Goal: Task Accomplishment & Management: Complete application form

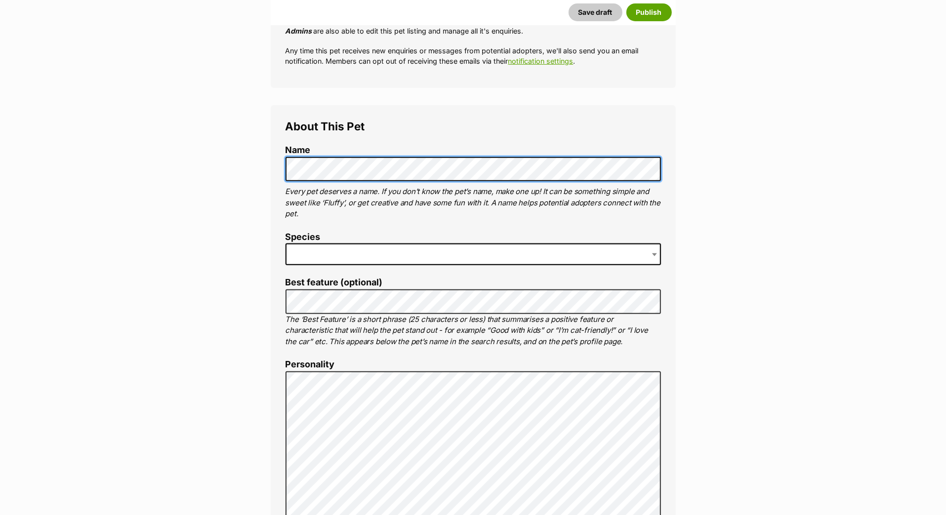
scroll to position [326, 0]
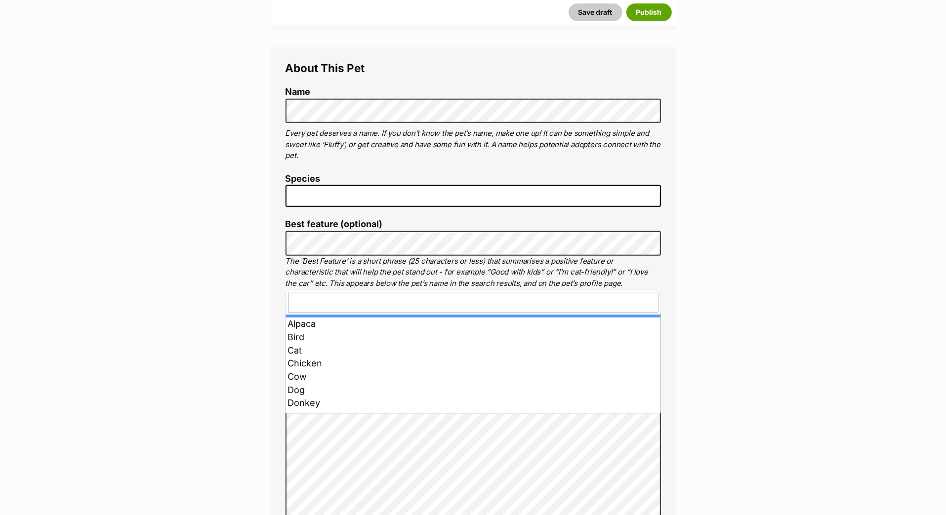
click at [366, 207] on span at bounding box center [472, 196] width 375 height 22
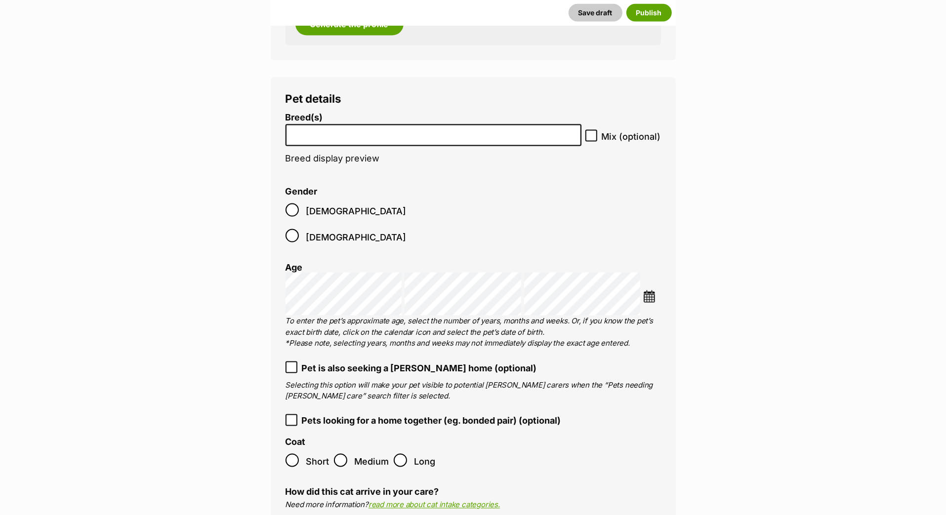
scroll to position [1274, 0]
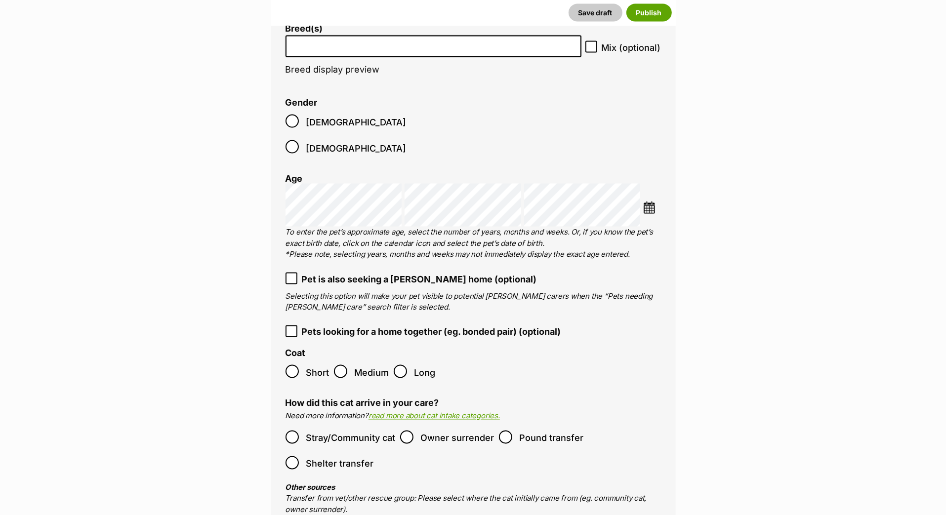
click at [345, 49] on input "search" at bounding box center [432, 44] width 286 height 10
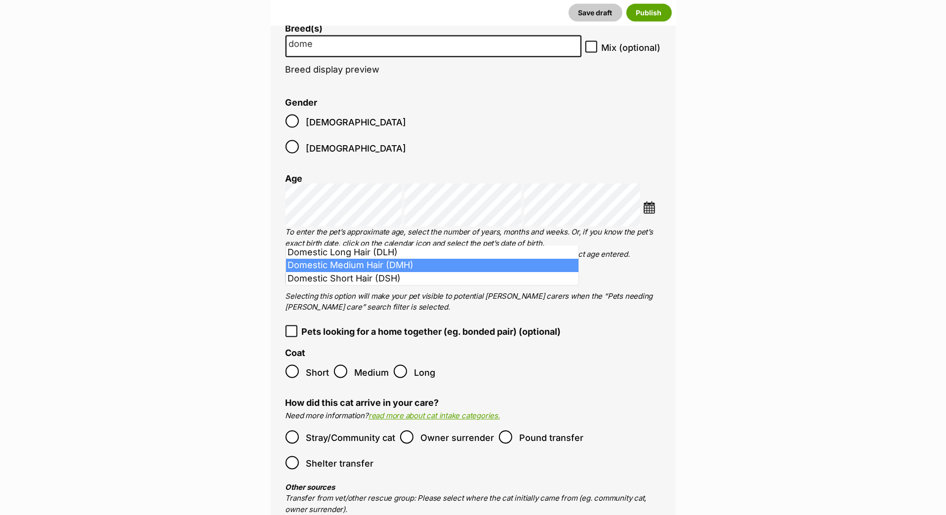
type input "dome"
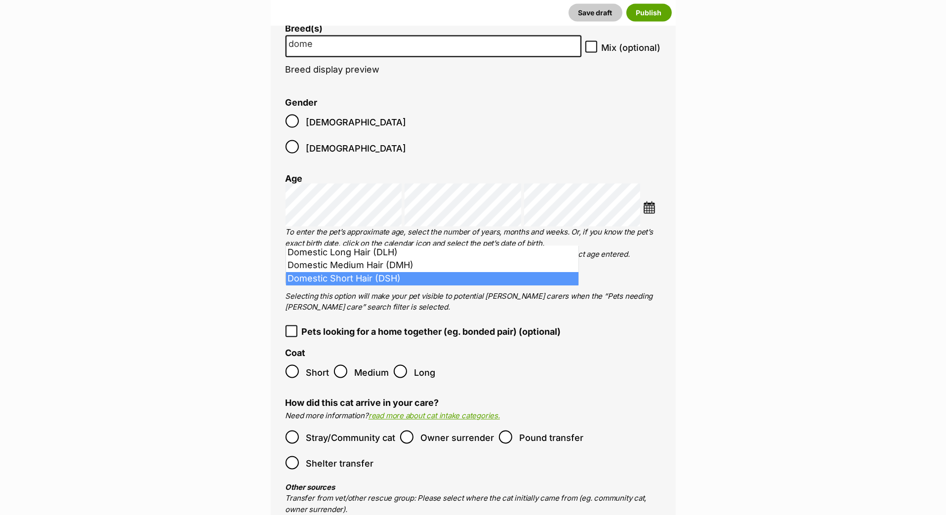
select select "252102"
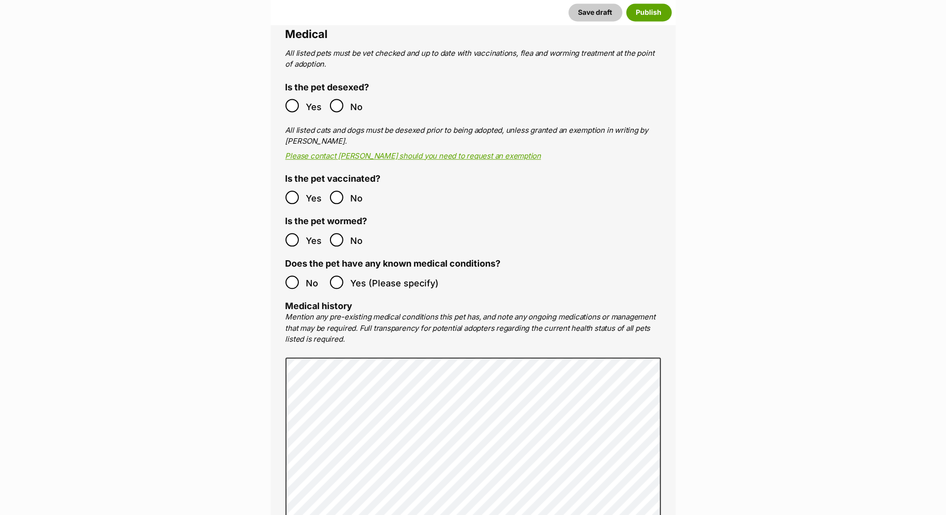
scroll to position [1898, 0]
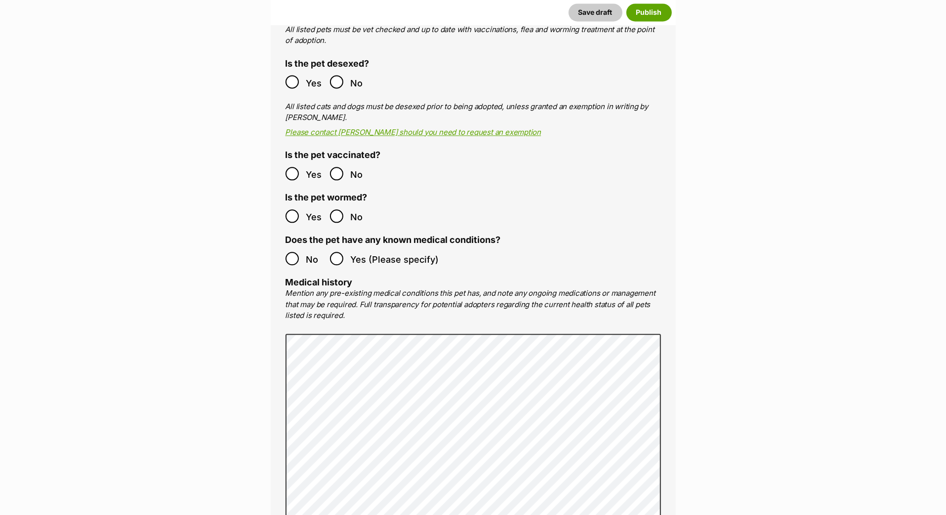
click at [288, 230] on ol "Yes No" at bounding box center [379, 217] width 188 height 26
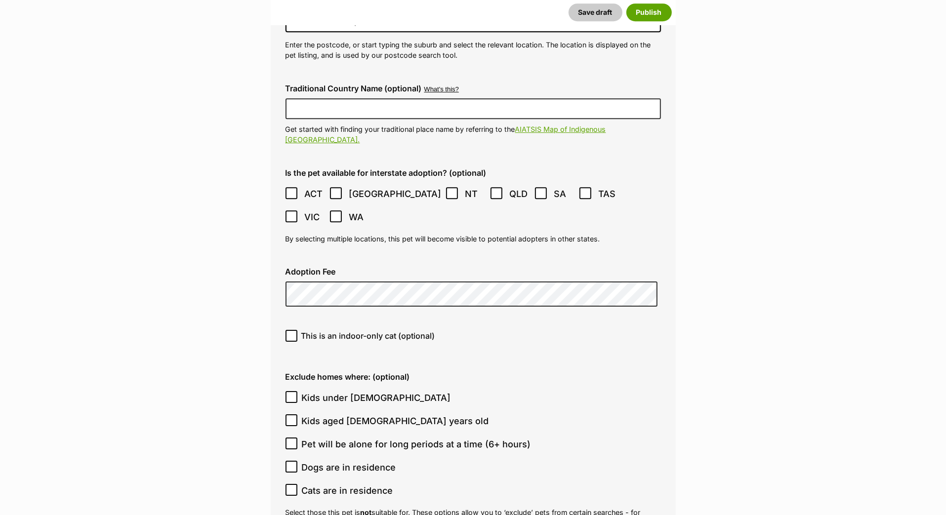
scroll to position [2615, 0]
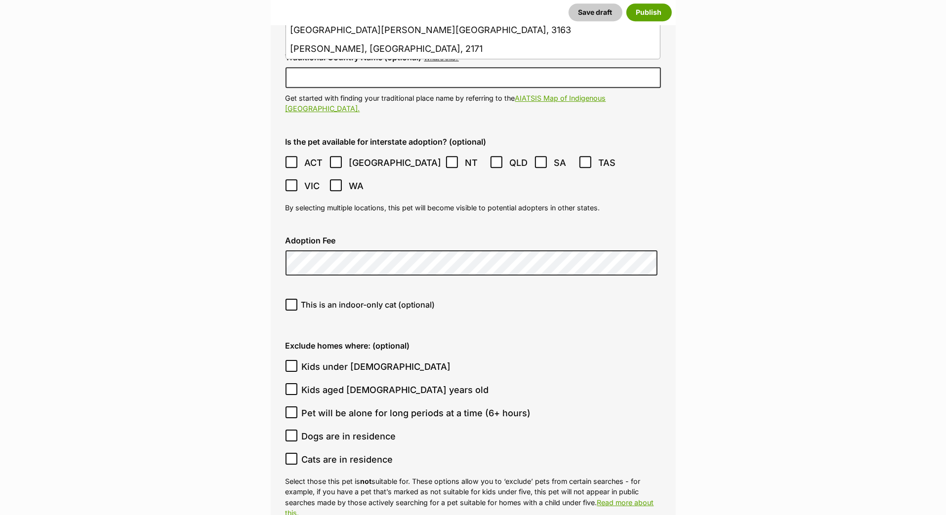
drag, startPoint x: 328, startPoint y: 302, endPoint x: 340, endPoint y: 345, distance: 45.2
click at [328, 40] on li "Carnegie, Victoria, 3163" at bounding box center [473, 30] width 374 height 19
type input "Carnegie, Victoria, 3163"
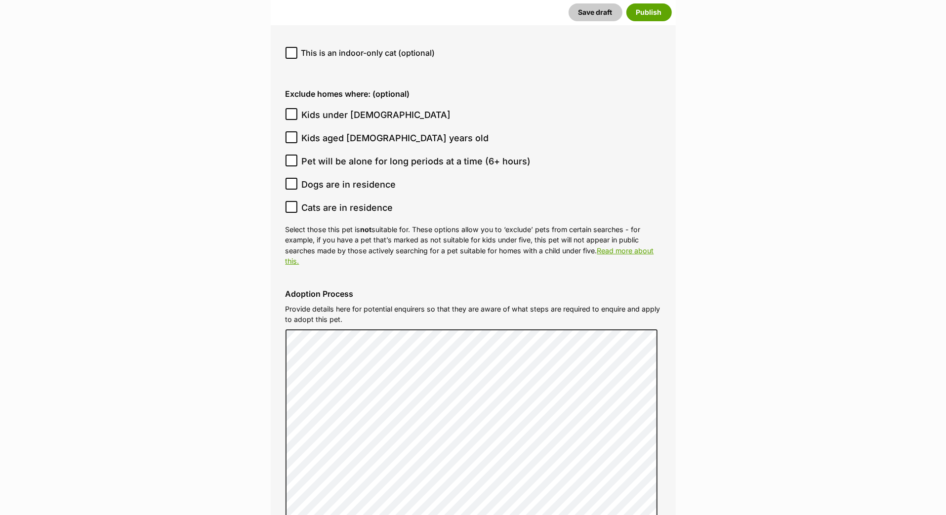
scroll to position [2874, 0]
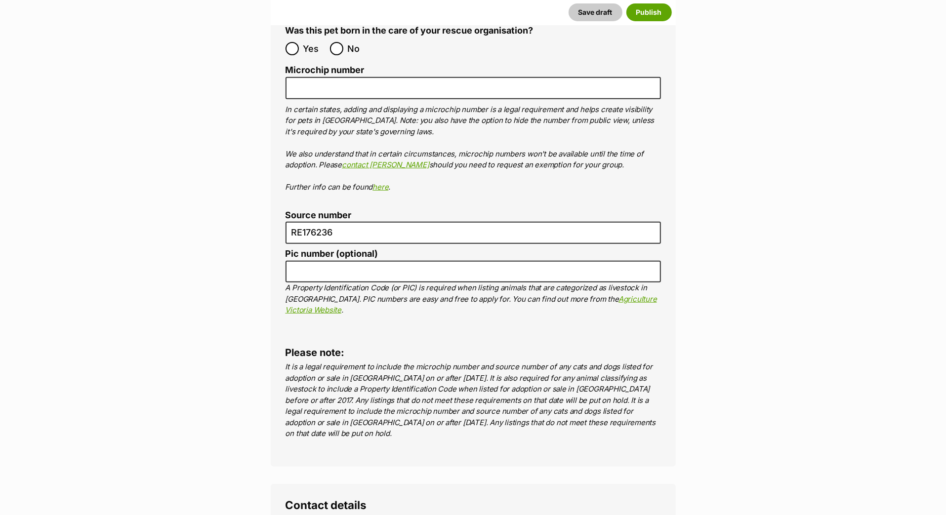
scroll to position [3574, 0]
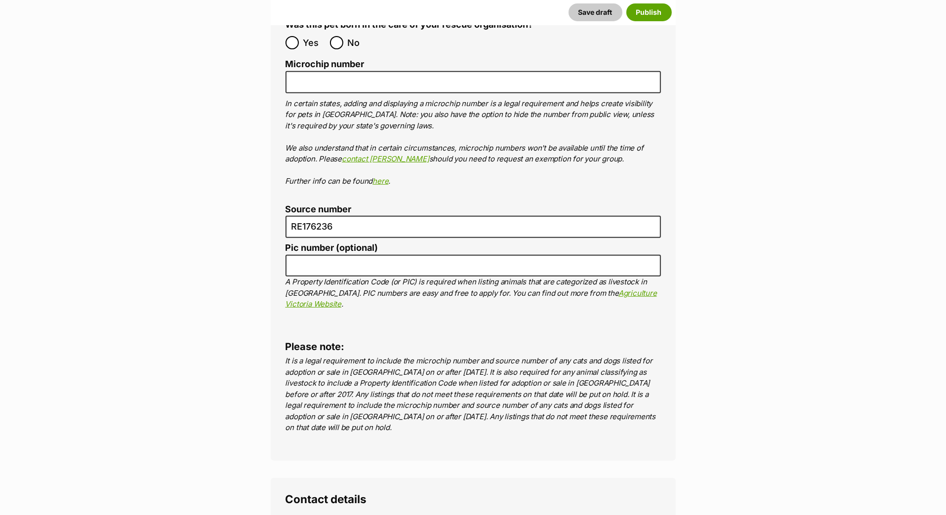
click at [338, 49] on input "No" at bounding box center [336, 42] width 13 height 13
radio input "true"
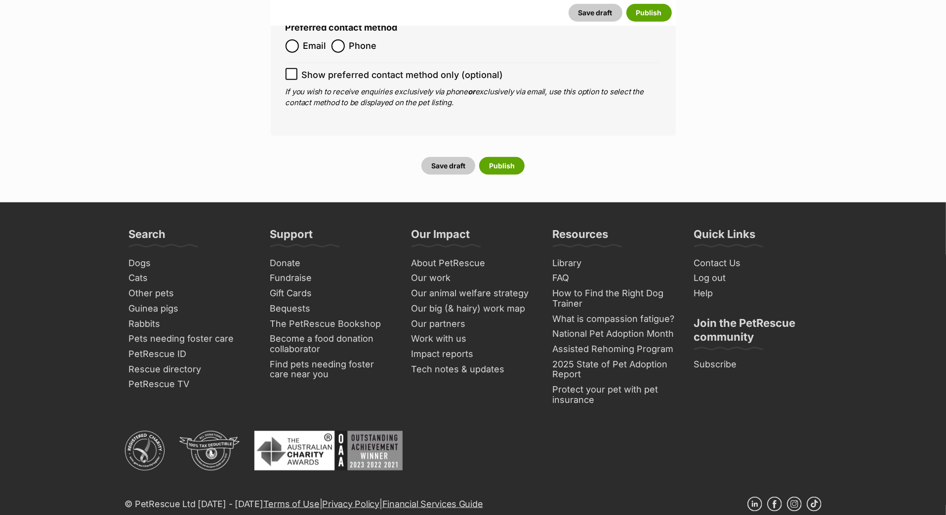
scroll to position [4302, 0]
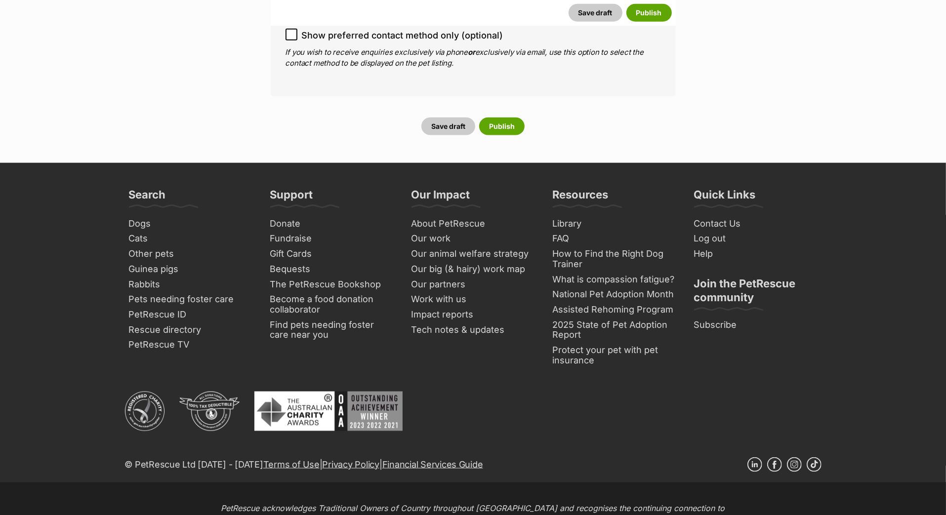
click at [297, 13] on input "Email" at bounding box center [291, 6] width 13 height 13
radio input "true"
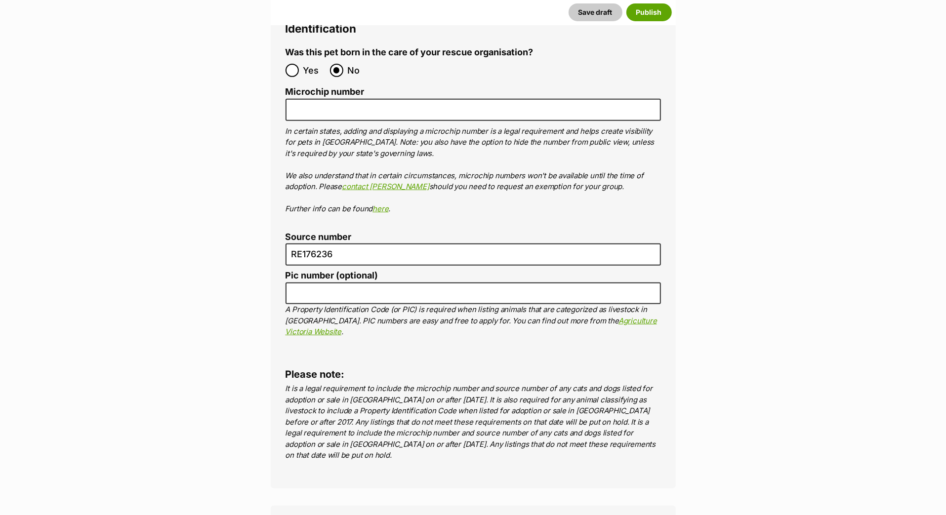
scroll to position [3597, 0]
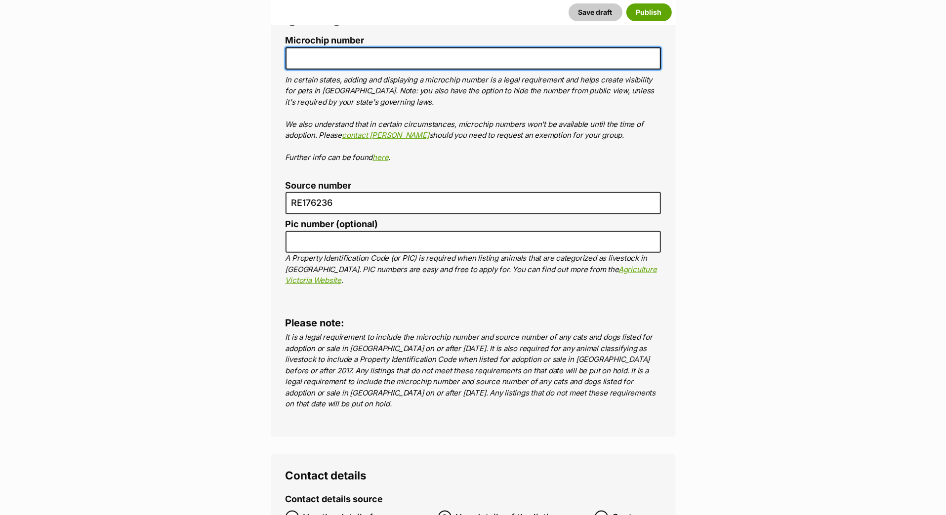
click at [352, 70] on input "Microchip number" at bounding box center [472, 58] width 375 height 22
paste input "956000017361410"
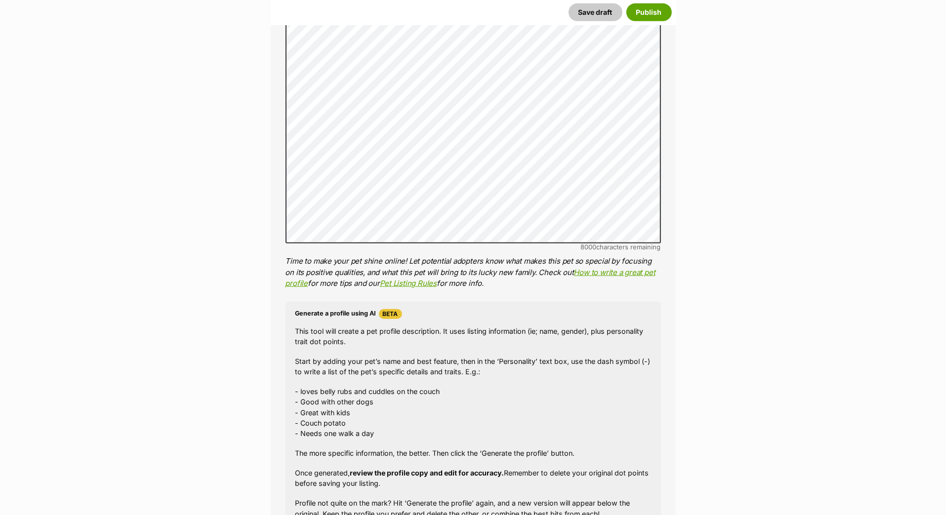
scroll to position [647, 0]
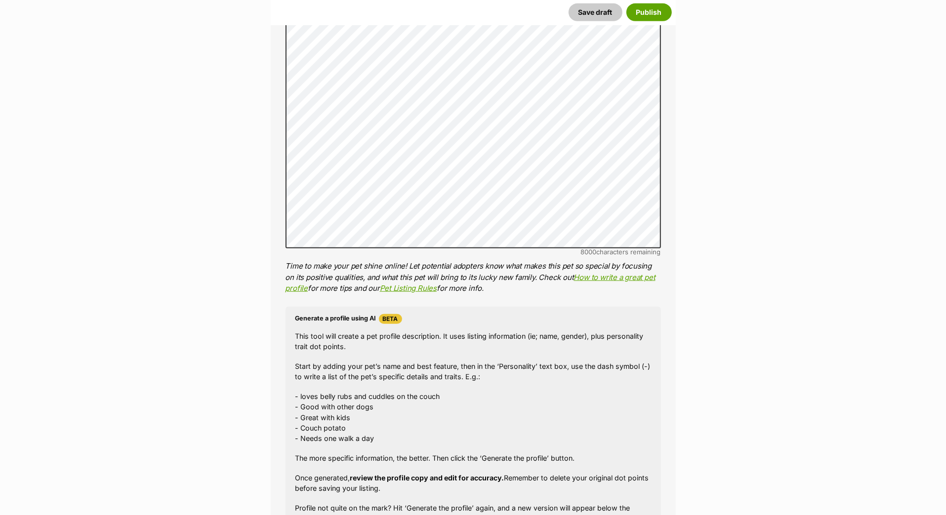
type input "956000017361410"
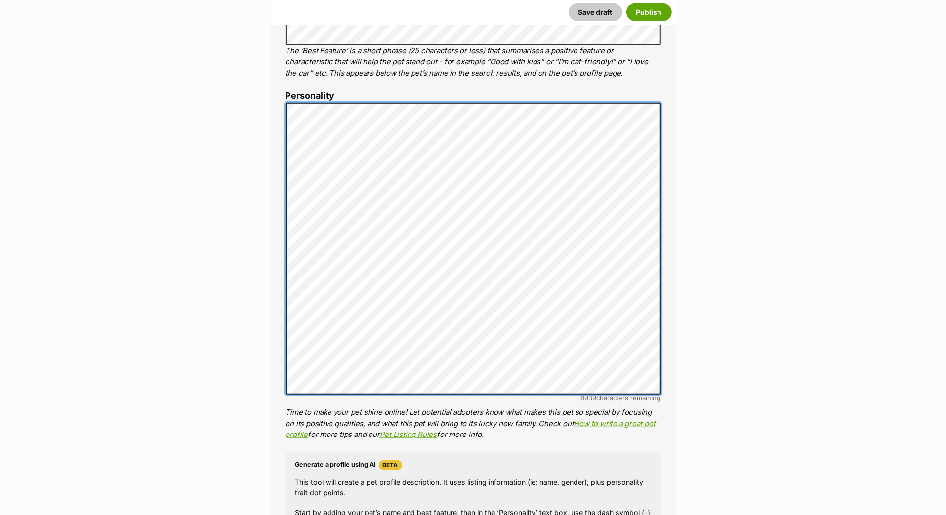
scroll to position [522, 0]
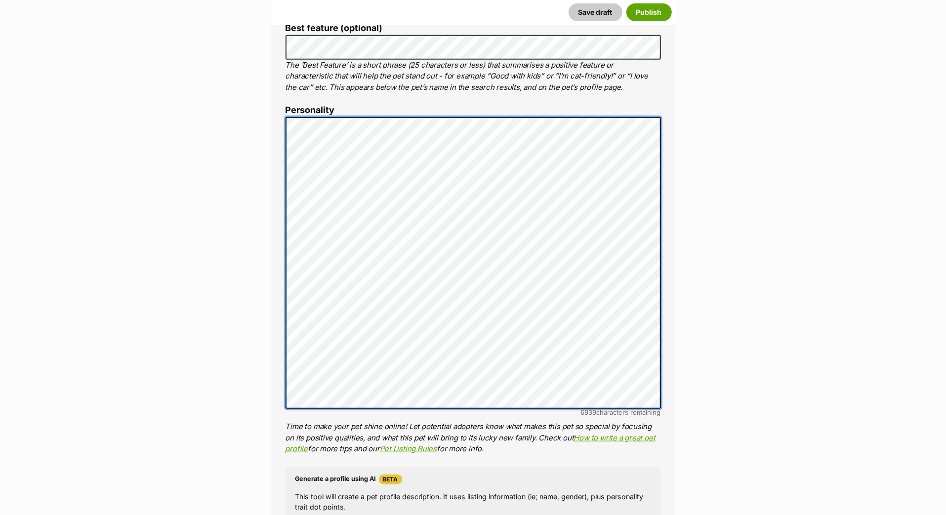
click at [272, 223] on div "About This Pet Name Henlo there, it looks like you might be using the pet name …" at bounding box center [473, 305] width 405 height 908
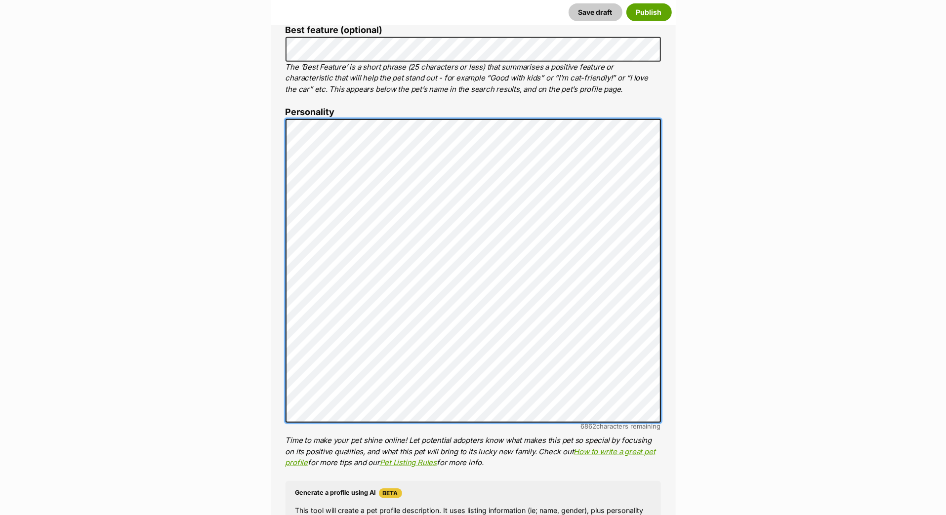
scroll to position [519, 0]
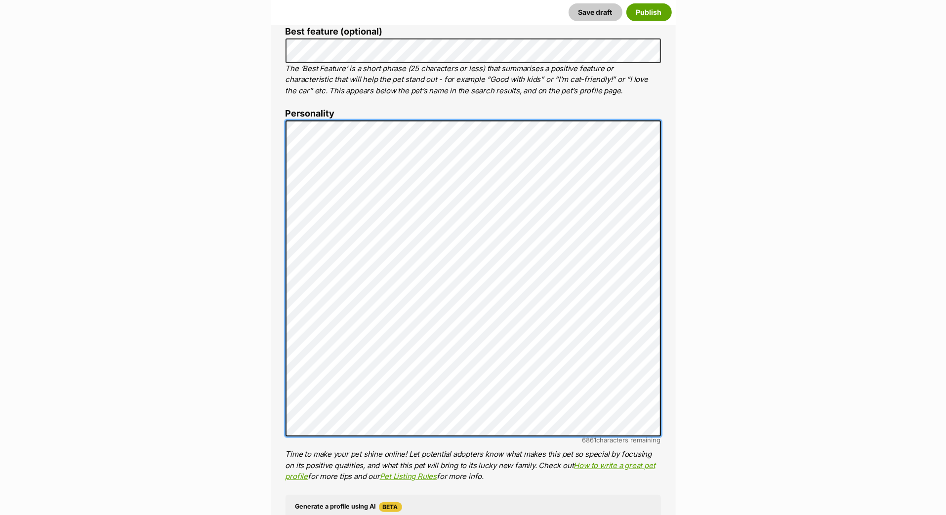
click at [295, 222] on li "Personality 6861 characters remaining Time to make your pet shine online! Let p…" at bounding box center [472, 296] width 375 height 374
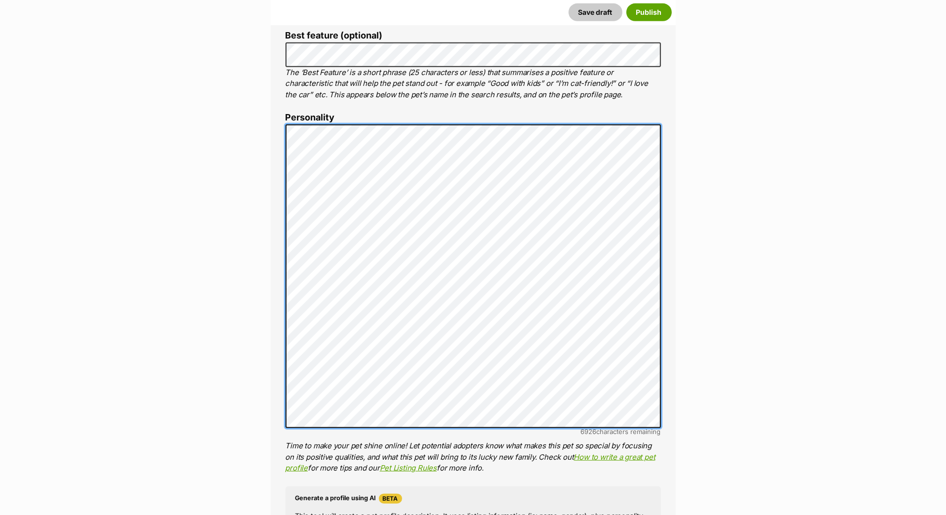
scroll to position [515, 0]
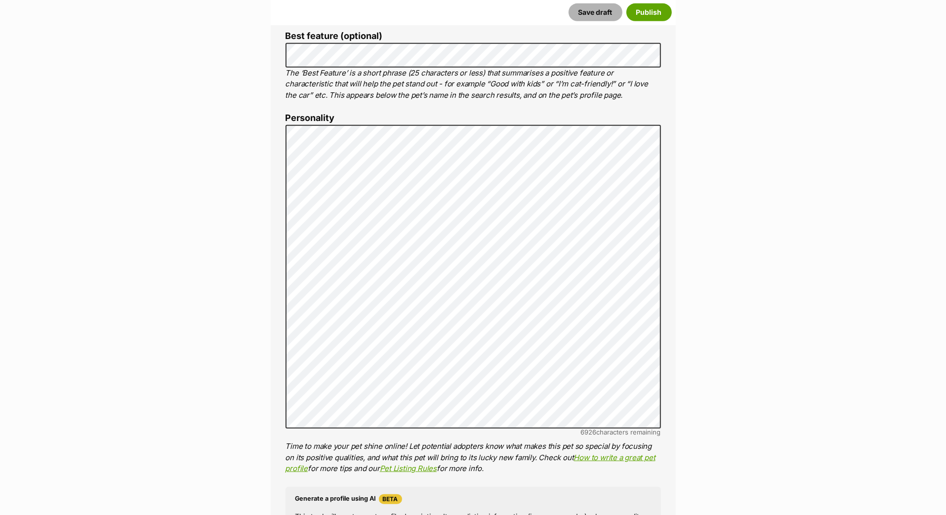
click at [592, 12] on button "Save draft" at bounding box center [595, 12] width 54 height 18
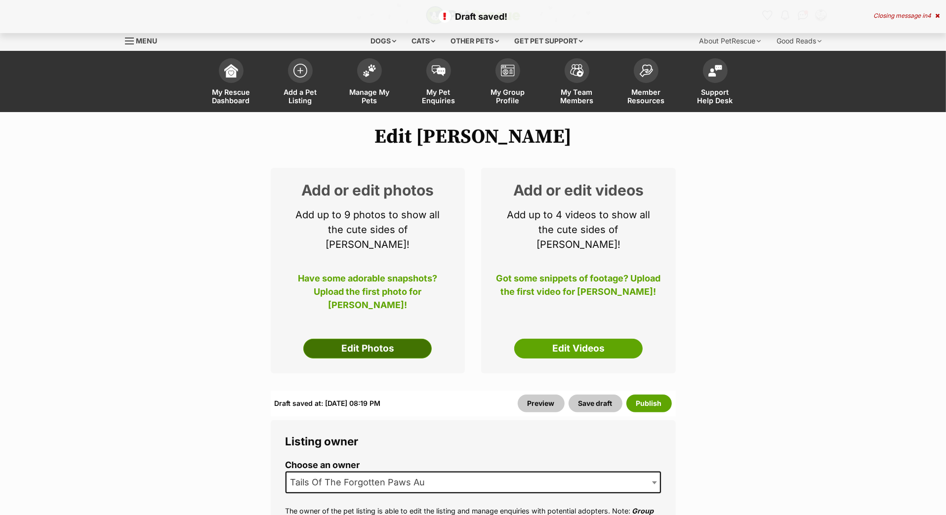
click at [372, 359] on link "Edit Photos" at bounding box center [367, 349] width 128 height 20
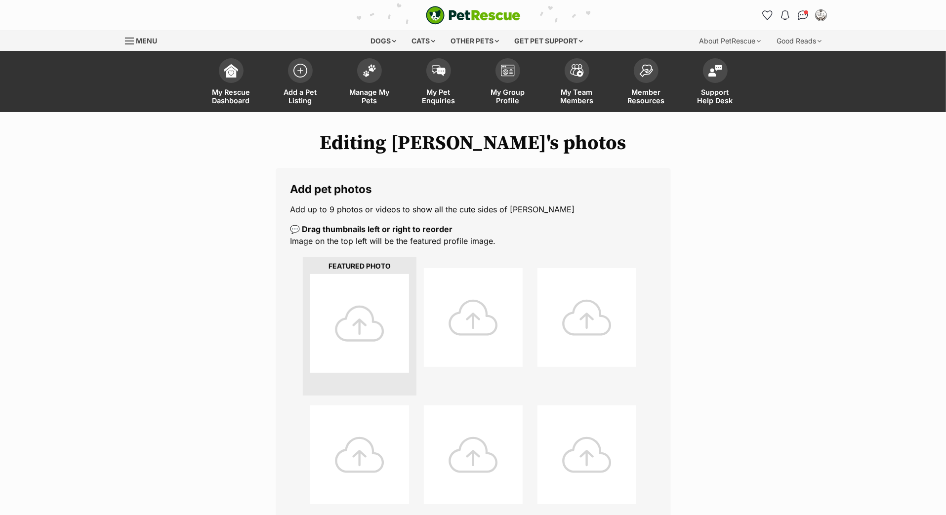
click at [373, 357] on div at bounding box center [359, 323] width 99 height 99
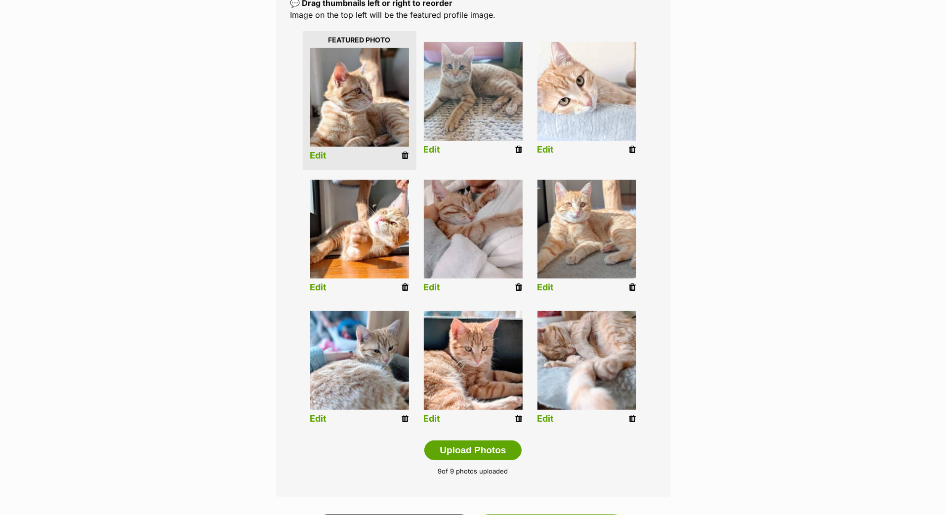
scroll to position [219, 0]
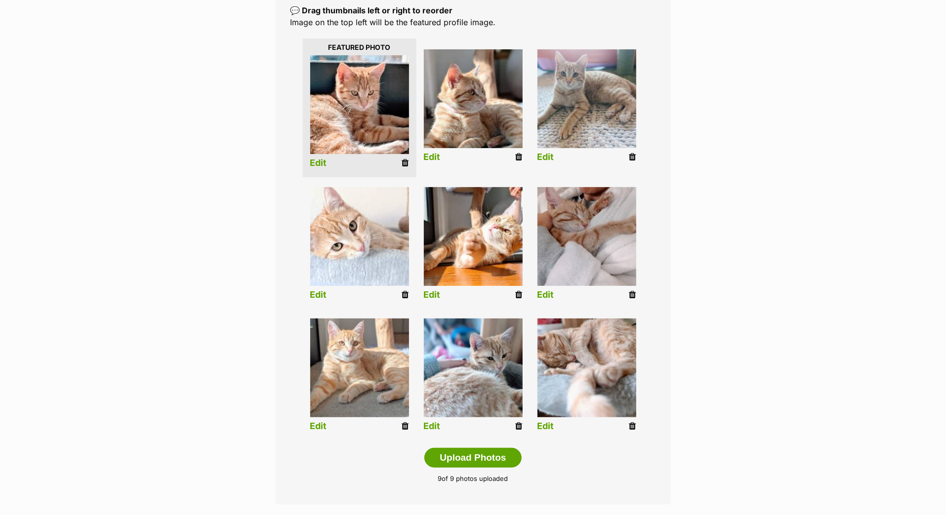
click at [320, 168] on link "Edit" at bounding box center [318, 163] width 17 height 10
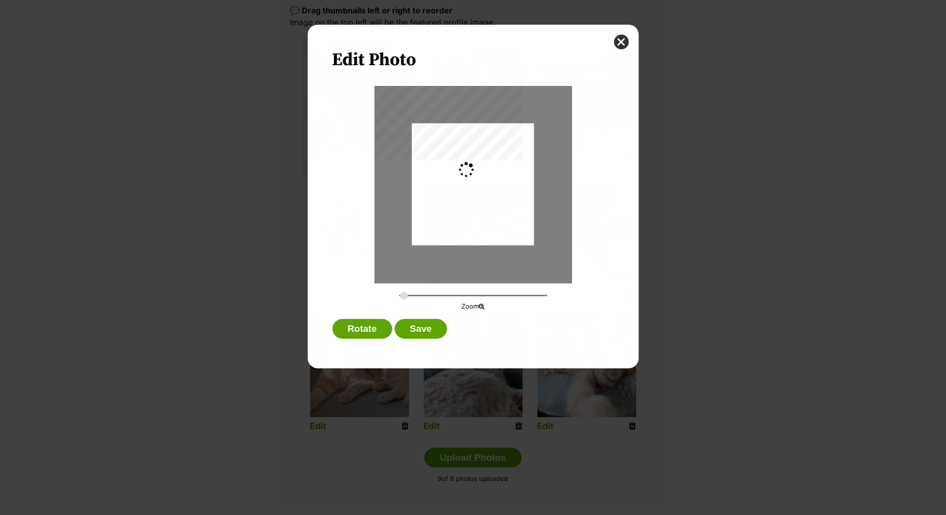
scroll to position [0, 0]
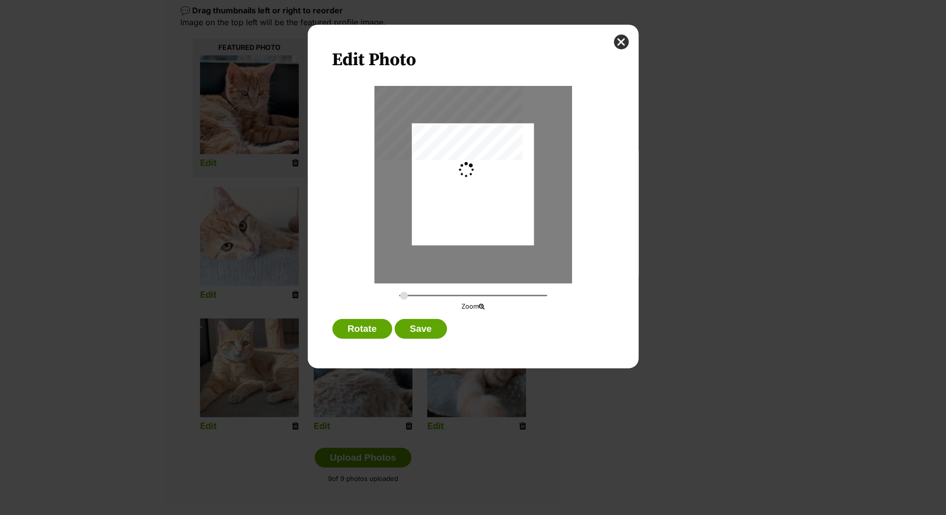
type input "0.2744"
drag, startPoint x: 463, startPoint y: 207, endPoint x: 462, endPoint y: 218, distance: 10.9
click at [462, 218] on div "Dialog Window - Close (Press escape to close)" at bounding box center [473, 193] width 122 height 158
click at [423, 335] on button "Save" at bounding box center [421, 329] width 52 height 20
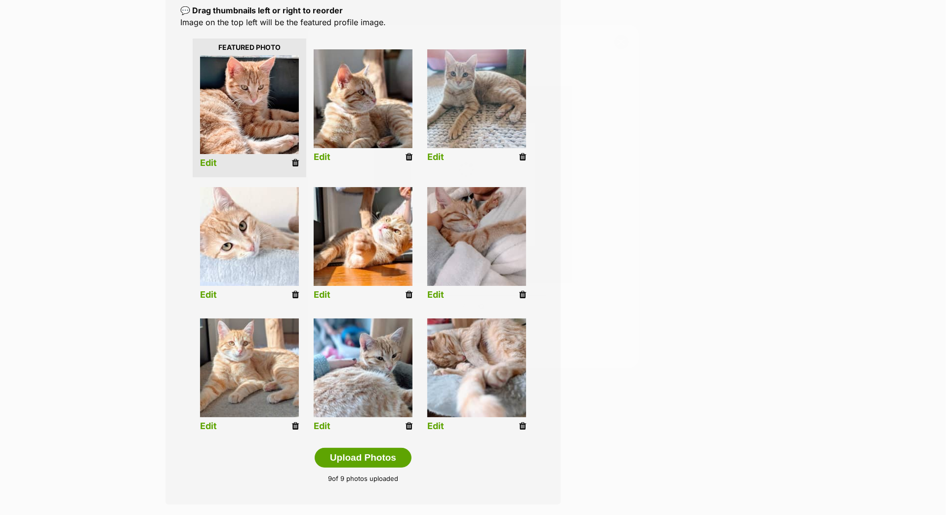
scroll to position [218, 0]
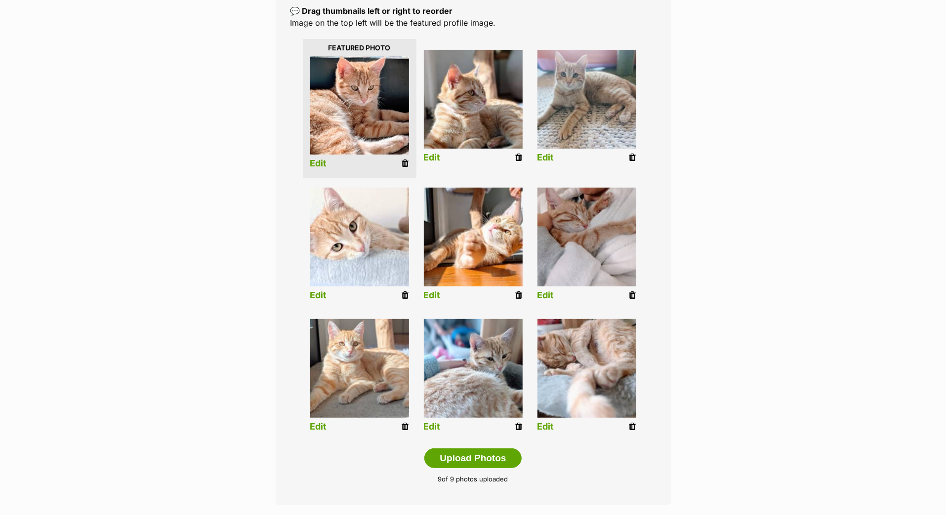
click at [436, 163] on link "Edit" at bounding box center [432, 158] width 17 height 10
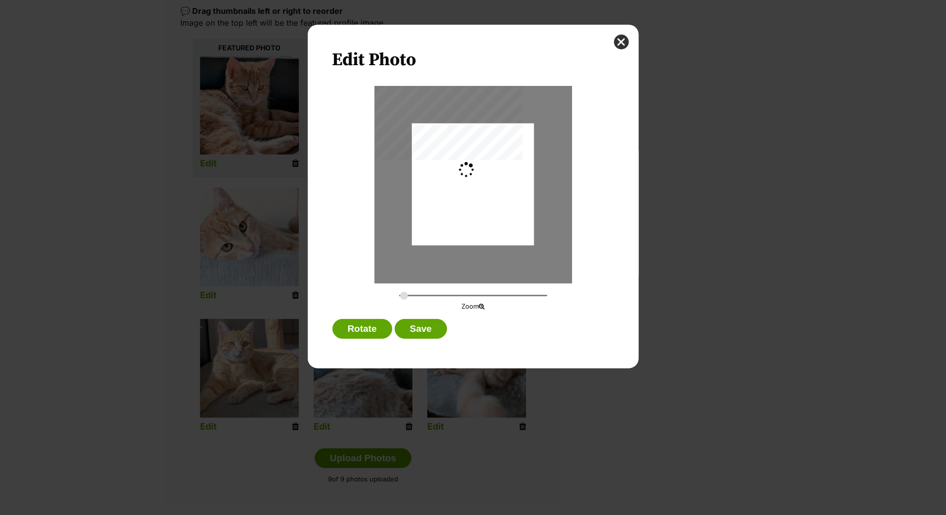
scroll to position [0, 0]
type input "0.2744"
drag, startPoint x: 476, startPoint y: 185, endPoint x: 476, endPoint y: 195, distance: 9.9
click at [476, 195] on div "Dialog Window - Close (Press escape to close)" at bounding box center [473, 195] width 122 height 173
click at [428, 335] on button "Save" at bounding box center [421, 329] width 52 height 20
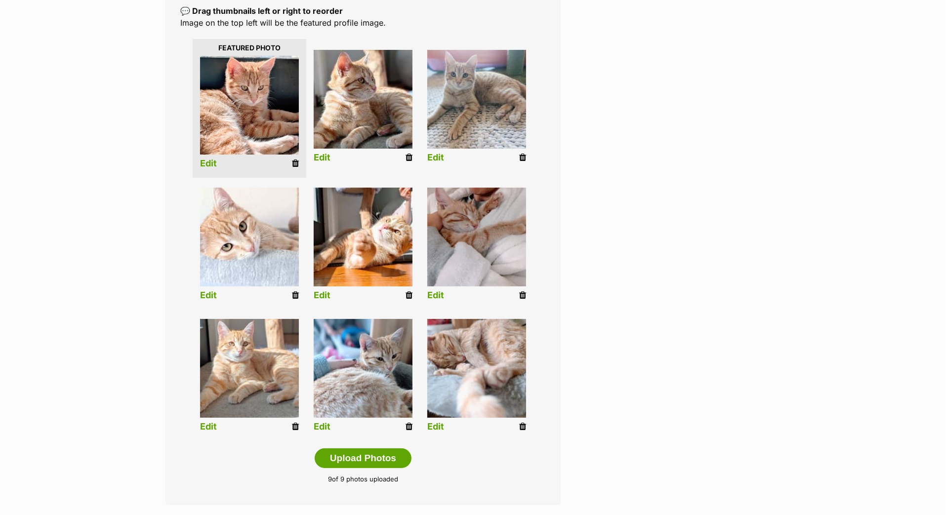
scroll to position [218, 0]
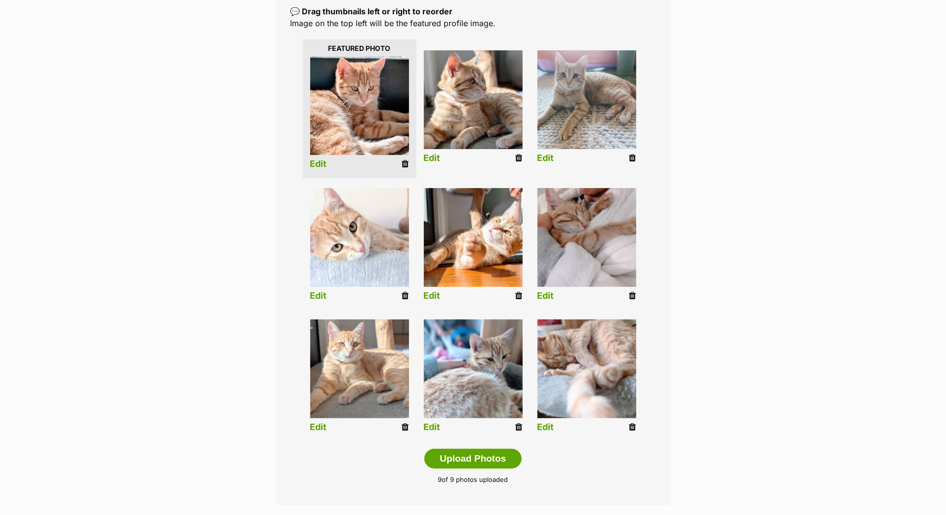
click at [549, 163] on link "Edit" at bounding box center [545, 158] width 17 height 10
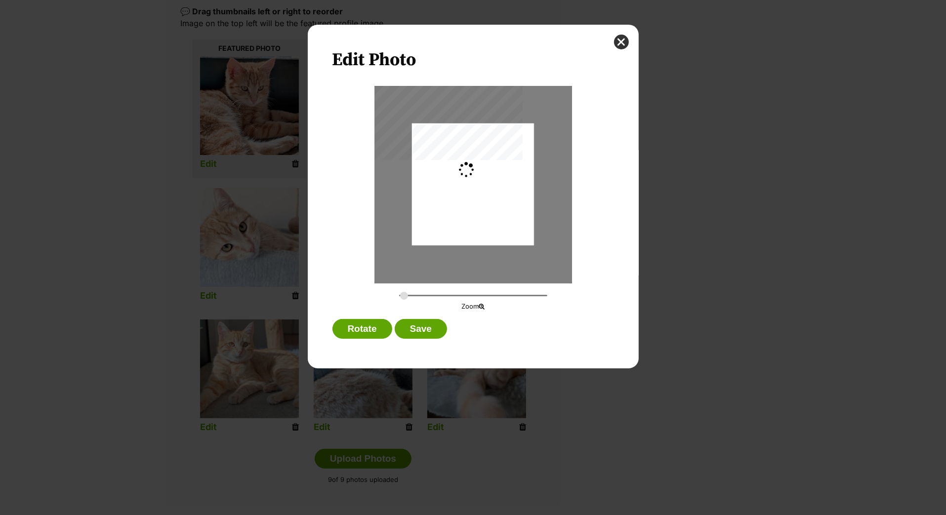
scroll to position [0, 0]
type input "0.3648"
drag, startPoint x: 460, startPoint y: 205, endPoint x: 462, endPoint y: 212, distance: 6.6
click at [462, 212] on div "Dialog Window - Close (Press escape to close)" at bounding box center [474, 184] width 162 height 122
click at [435, 339] on button "Save" at bounding box center [421, 329] width 52 height 20
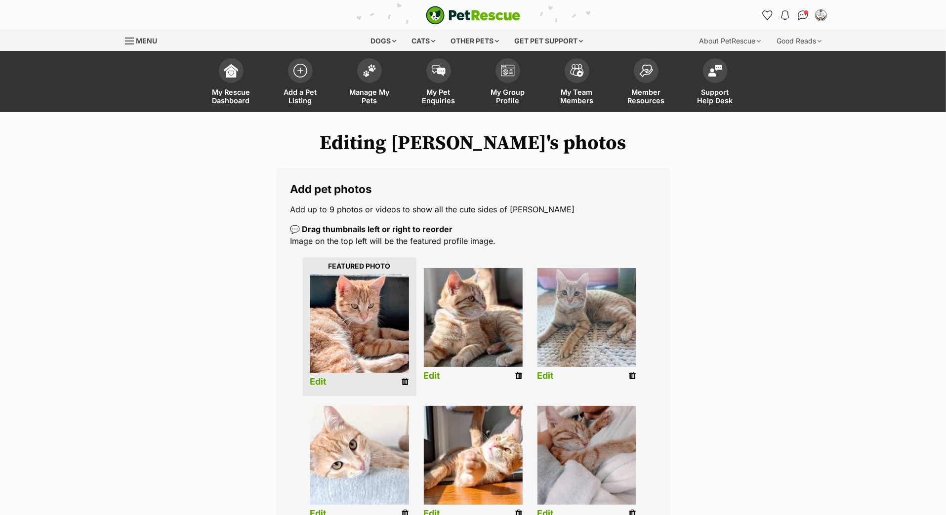
scroll to position [217, 0]
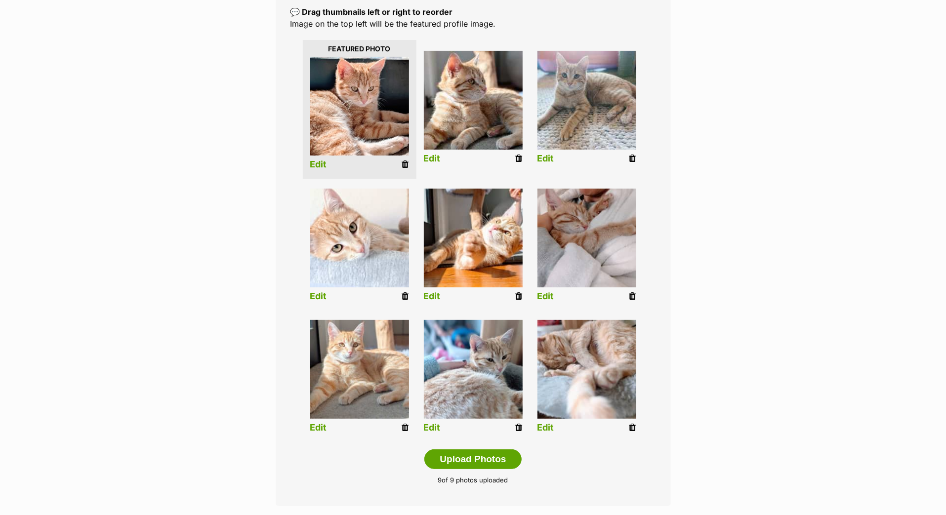
click at [319, 302] on link "Edit" at bounding box center [318, 296] width 17 height 10
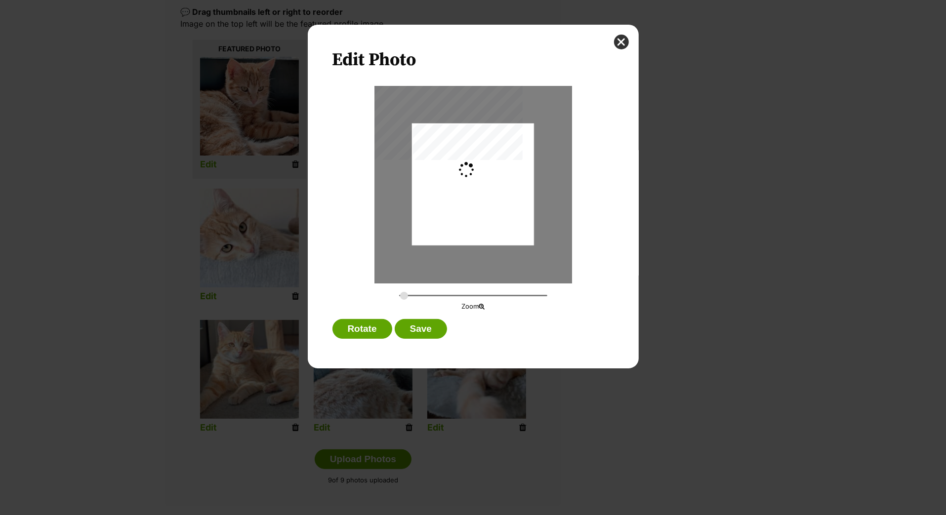
scroll to position [0, 0]
type input "0.3648"
drag, startPoint x: 456, startPoint y: 191, endPoint x: 476, endPoint y: 191, distance: 19.8
click at [476, 192] on div "Dialog Window - Close (Press escape to close)" at bounding box center [492, 184] width 162 height 122
click at [429, 339] on button "Save" at bounding box center [421, 329] width 52 height 20
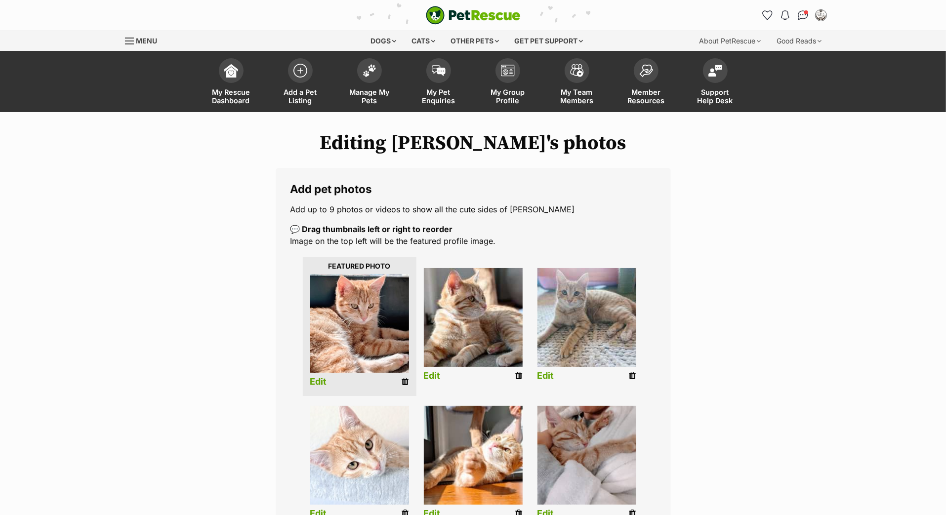
scroll to position [217, 0]
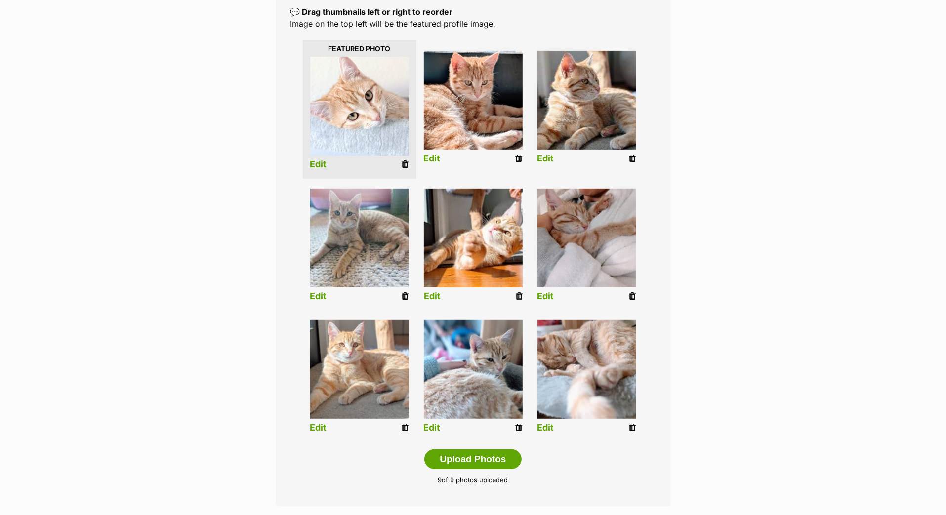
click at [432, 302] on link "Edit" at bounding box center [432, 296] width 17 height 10
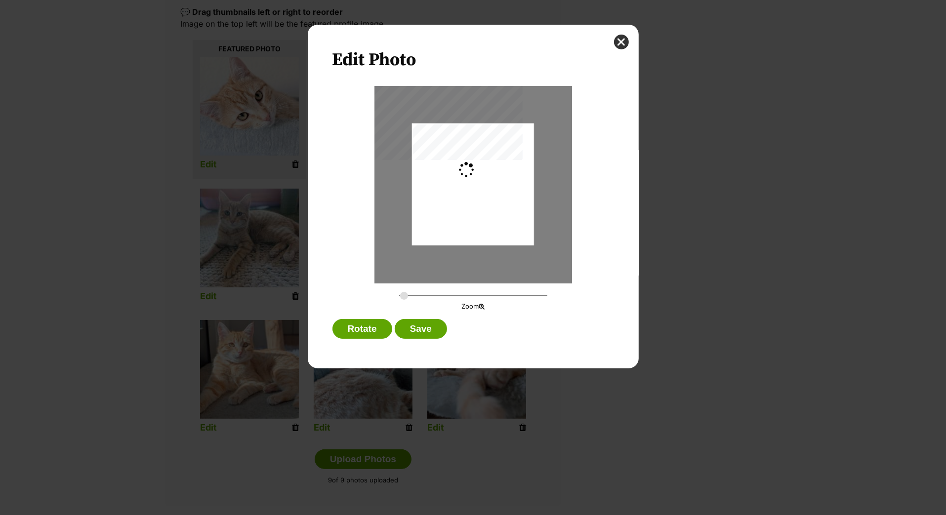
scroll to position [0, 0]
type input "0.38"
drag, startPoint x: 476, startPoint y: 194, endPoint x: 459, endPoint y: 194, distance: 17.3
click at [459, 194] on div "Dialog Window - Close (Press escape to close)" at bounding box center [455, 184] width 169 height 122
click at [442, 339] on button "Save" at bounding box center [421, 329] width 52 height 20
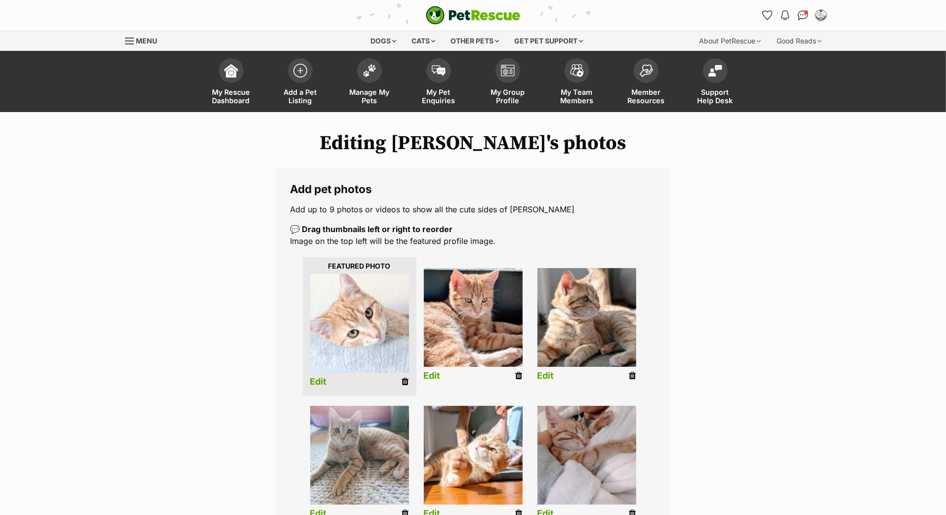
scroll to position [217, 0]
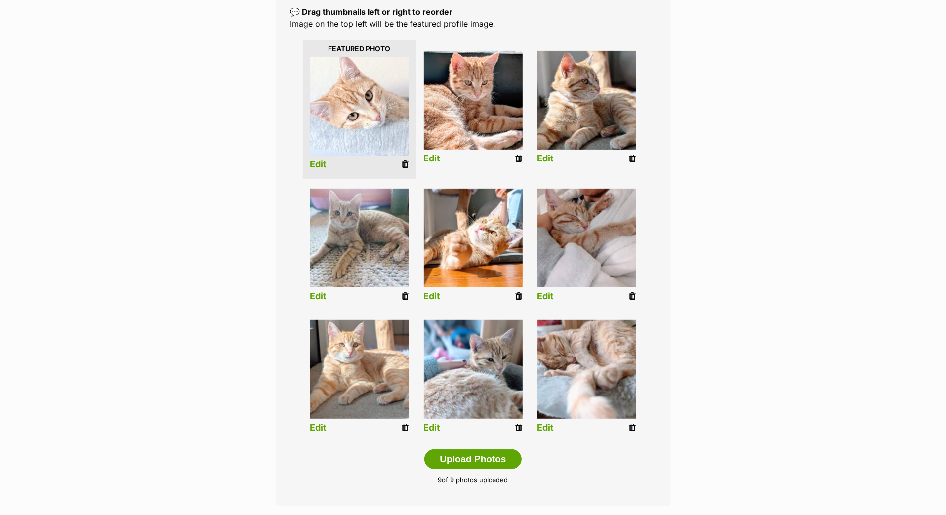
click at [323, 433] on link "Edit" at bounding box center [318, 428] width 17 height 10
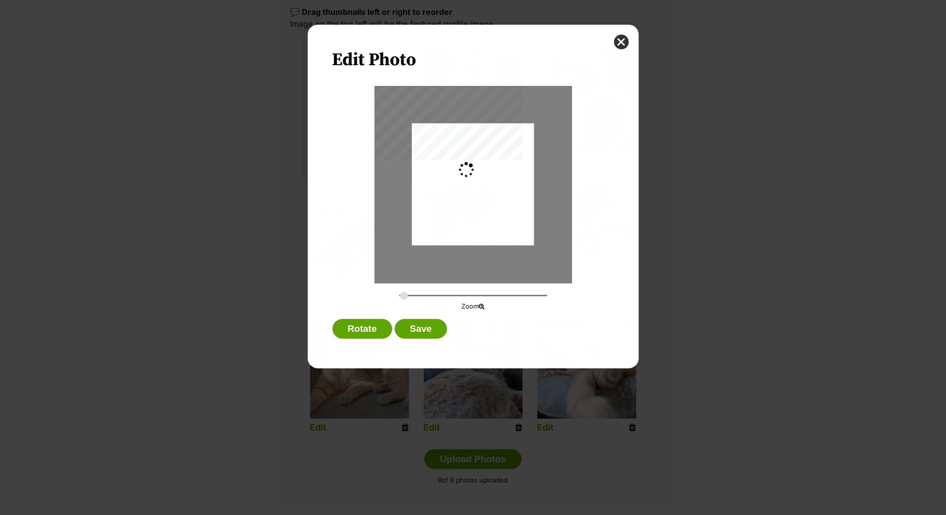
scroll to position [0, 0]
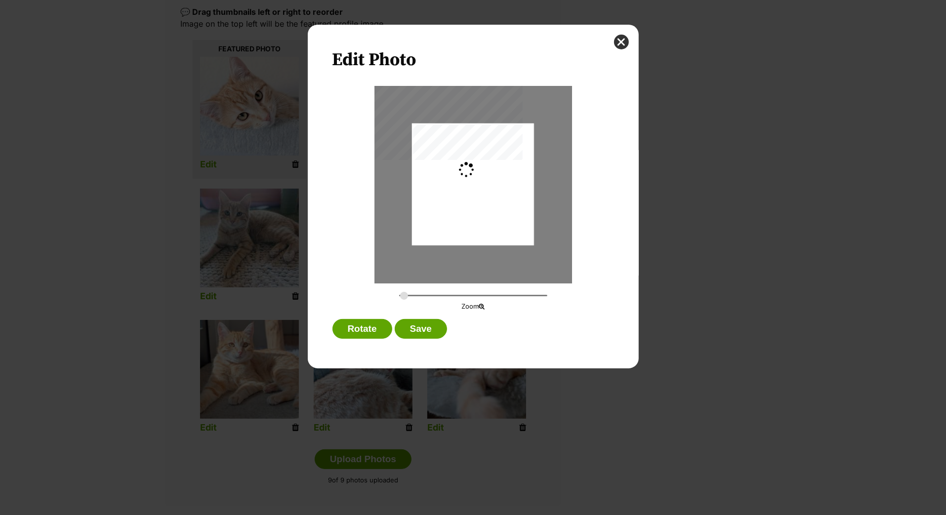
type input "0.3777"
click at [486, 207] on div "Dialog Window - Close (Press escape to close)" at bounding box center [473, 184] width 168 height 122
click at [439, 333] on button "Save" at bounding box center [421, 329] width 52 height 20
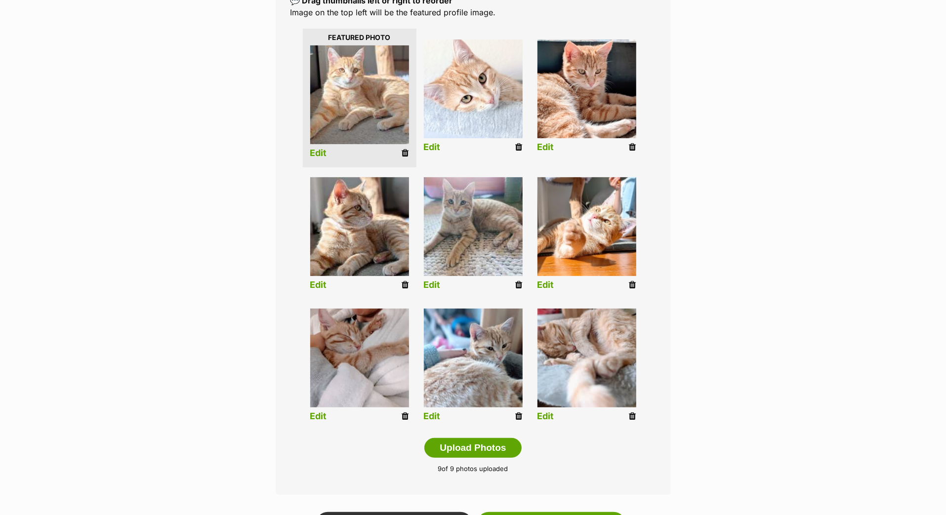
scroll to position [236, 0]
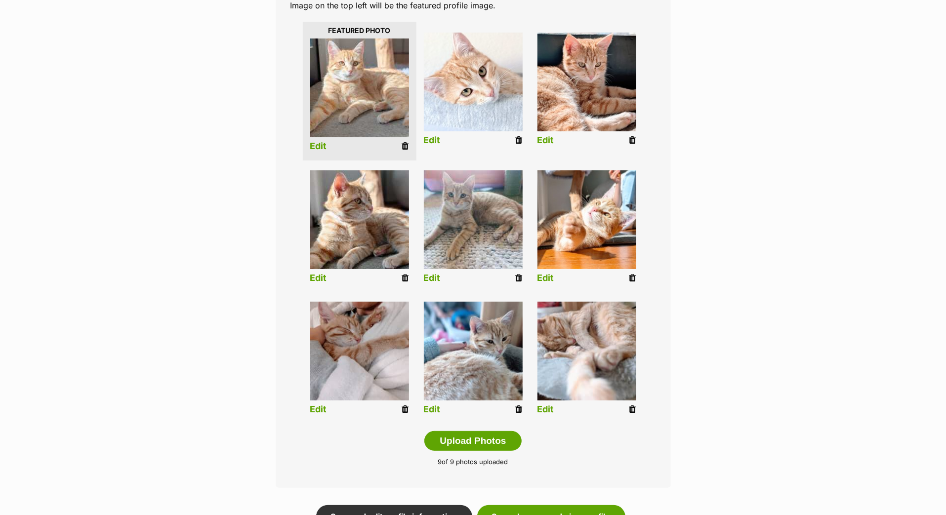
click at [322, 415] on link "Edit" at bounding box center [318, 409] width 17 height 10
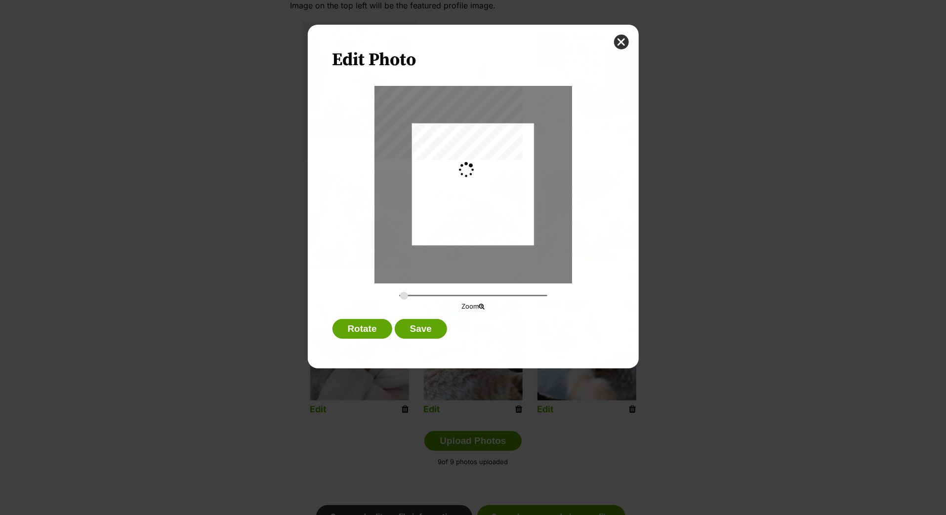
scroll to position [0, 0]
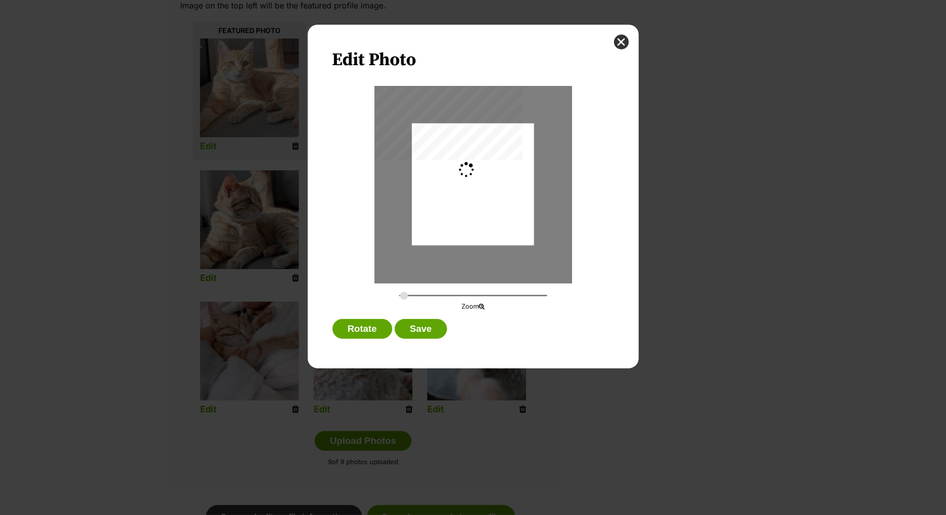
type input "0.3638"
drag, startPoint x: 510, startPoint y: 193, endPoint x: 510, endPoint y: 206, distance: 13.3
click at [510, 206] on div "Dialog Window - Close (Press escape to close)" at bounding box center [473, 184] width 161 height 122
click at [426, 339] on button "Save" at bounding box center [421, 329] width 52 height 20
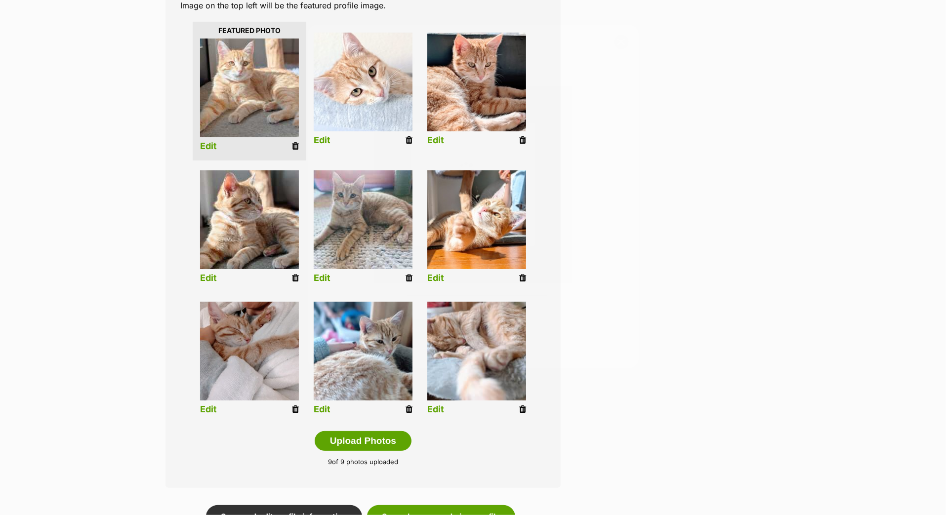
scroll to position [235, 0]
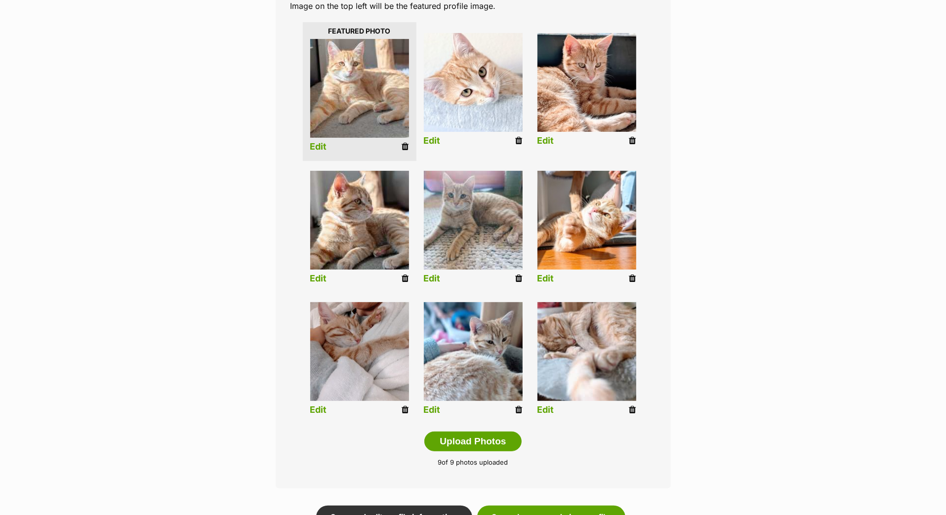
click at [433, 415] on link "Edit" at bounding box center [432, 410] width 17 height 10
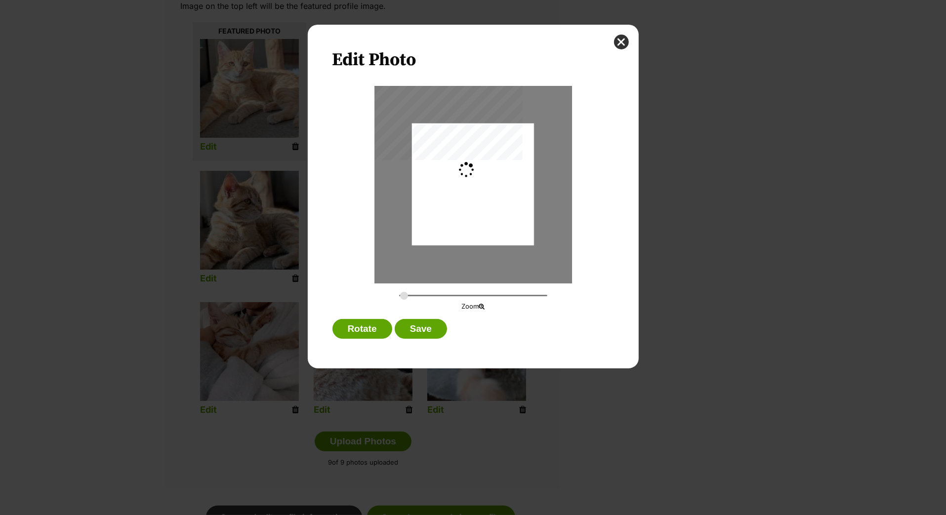
scroll to position [0, 0]
type input "0.2744"
drag, startPoint x: 454, startPoint y: 213, endPoint x: 452, endPoint y: 229, distance: 15.9
click at [453, 229] on div "Dialog Window - Close (Press escape to close)" at bounding box center [473, 200] width 122 height 162
click at [429, 333] on button "Save" at bounding box center [421, 329] width 52 height 20
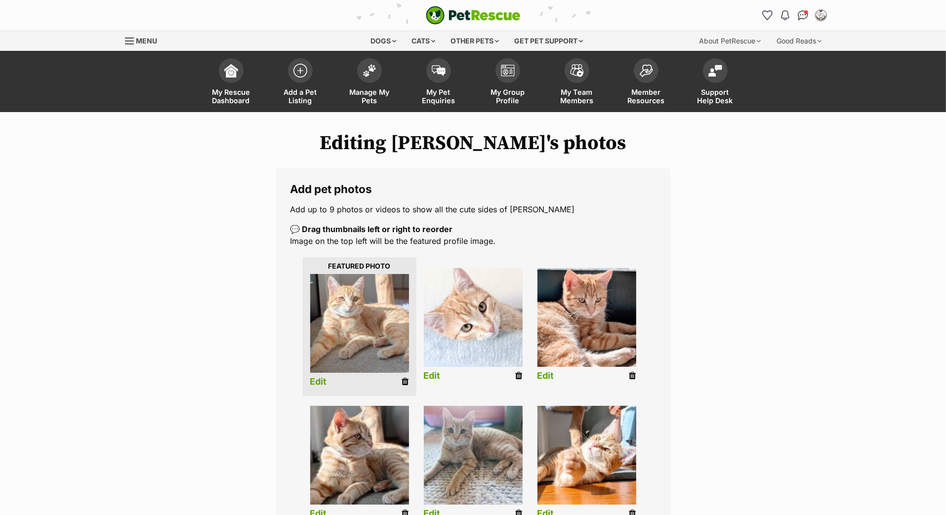
scroll to position [235, 0]
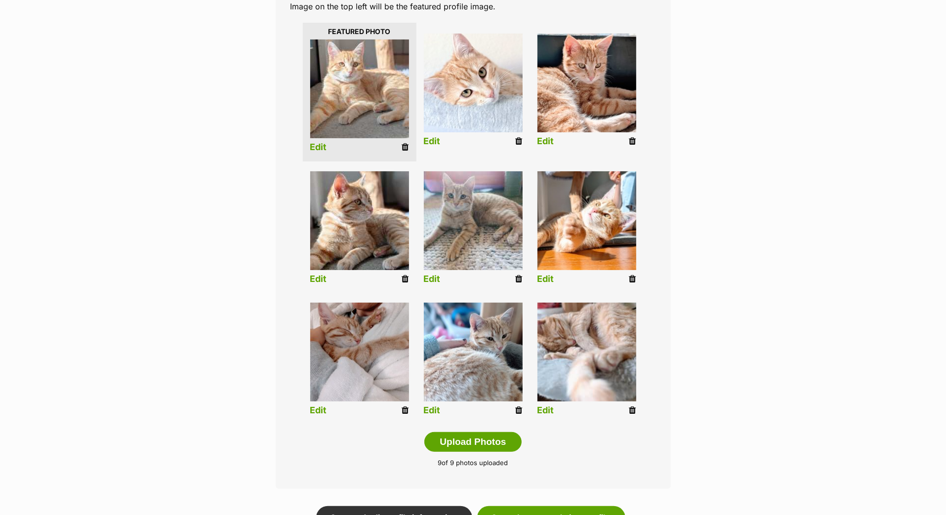
click at [547, 416] on link "Edit" at bounding box center [545, 410] width 17 height 10
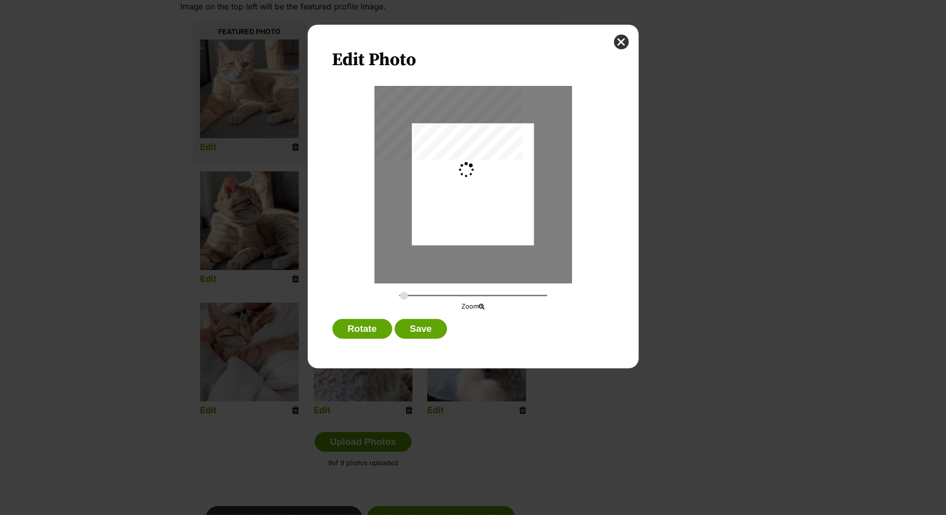
scroll to position [0, 0]
type input "0.3659"
drag, startPoint x: 513, startPoint y: 205, endPoint x: 537, endPoint y: 205, distance: 24.2
click at [537, 205] on div "Dialog Window - Close (Press escape to close)" at bounding box center [493, 184] width 162 height 122
click at [435, 335] on button "Save" at bounding box center [421, 329] width 52 height 20
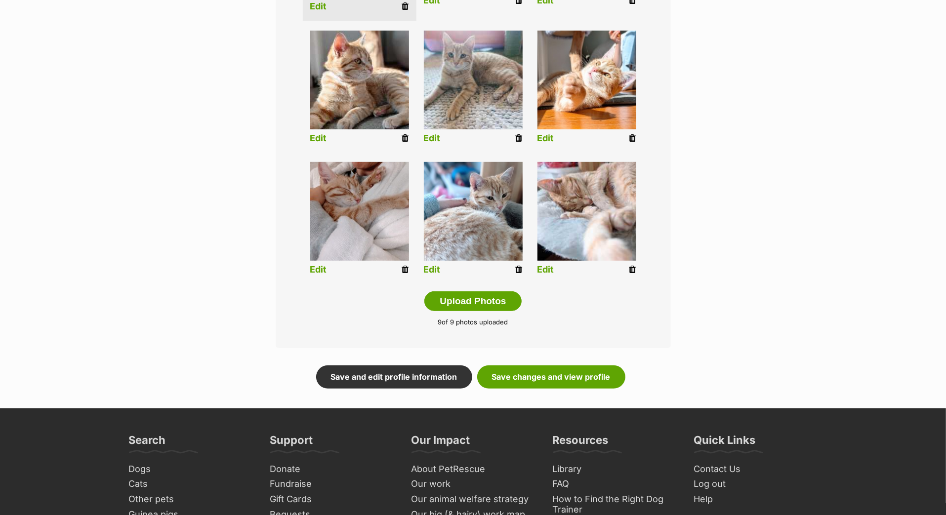
scroll to position [343, 0]
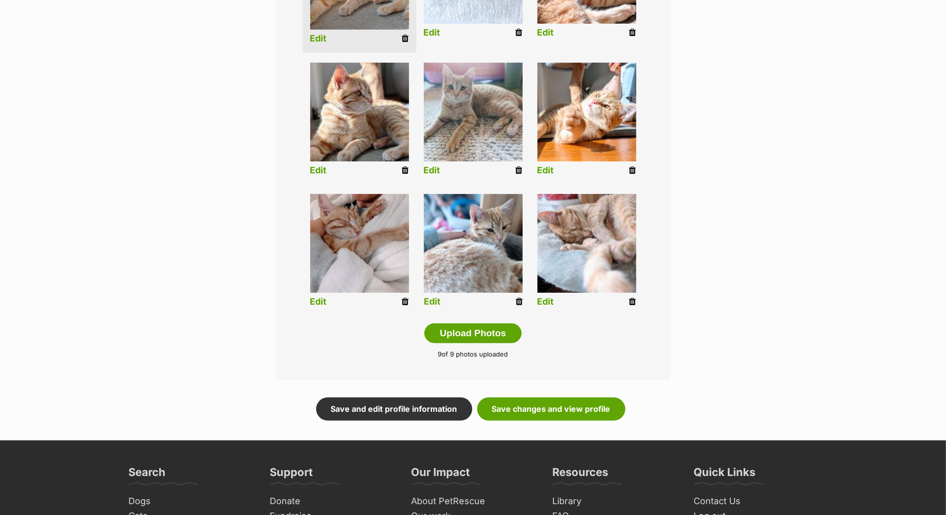
click at [518, 306] on icon at bounding box center [519, 301] width 7 height 9
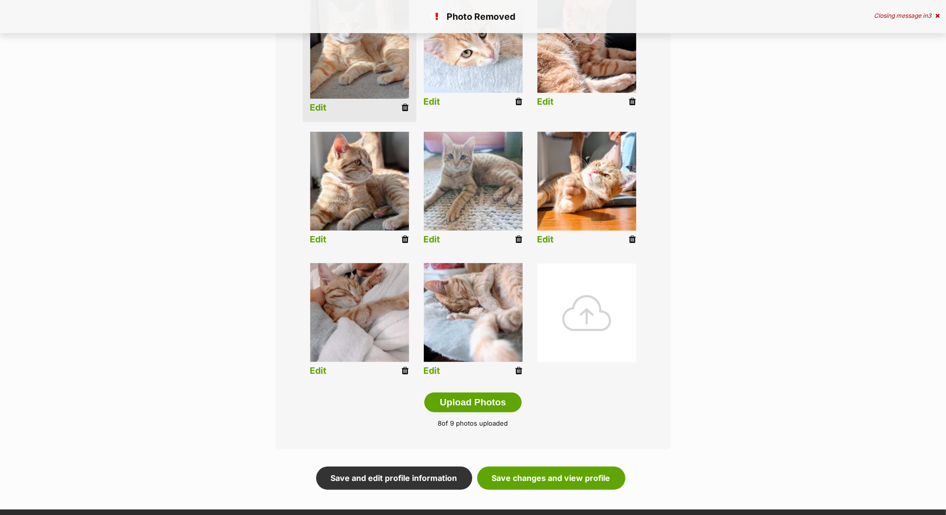
click at [516, 375] on icon at bounding box center [519, 370] width 7 height 9
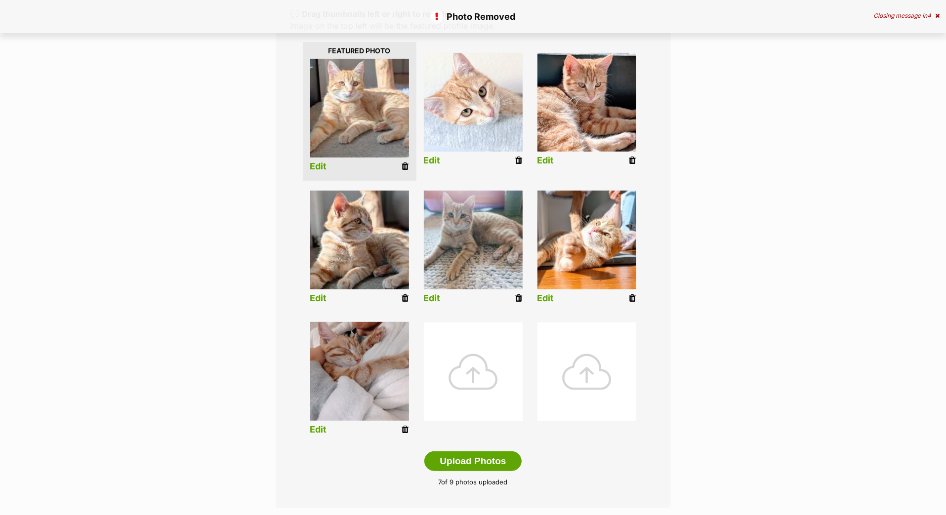
click at [404, 434] on icon at bounding box center [405, 429] width 7 height 9
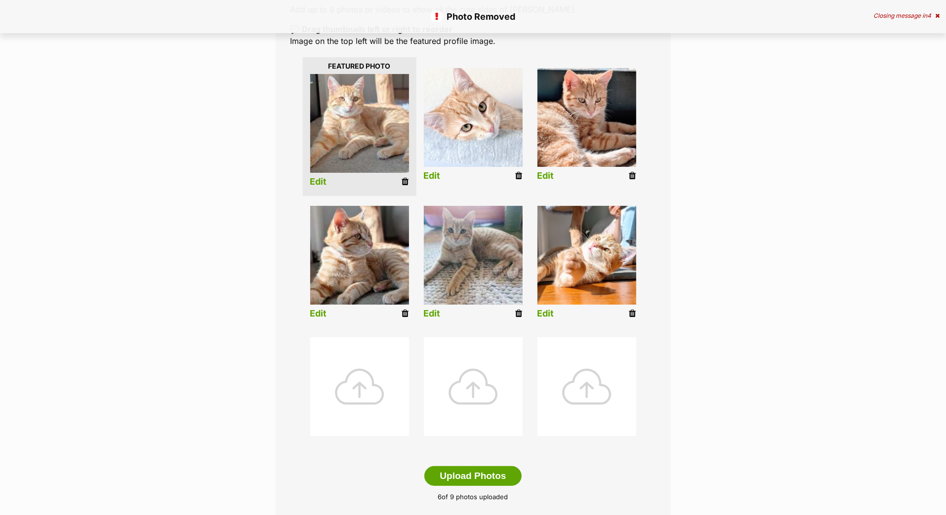
click at [358, 418] on div at bounding box center [359, 386] width 99 height 99
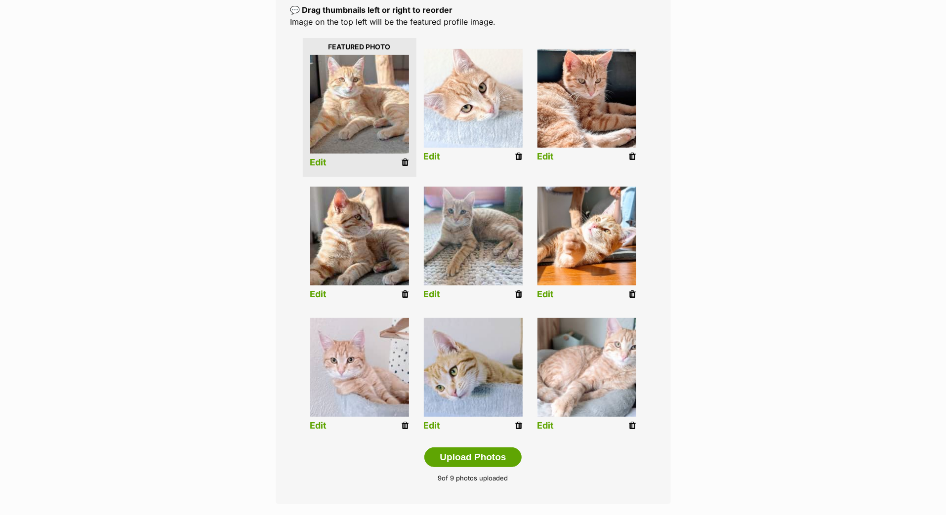
scroll to position [245, 0]
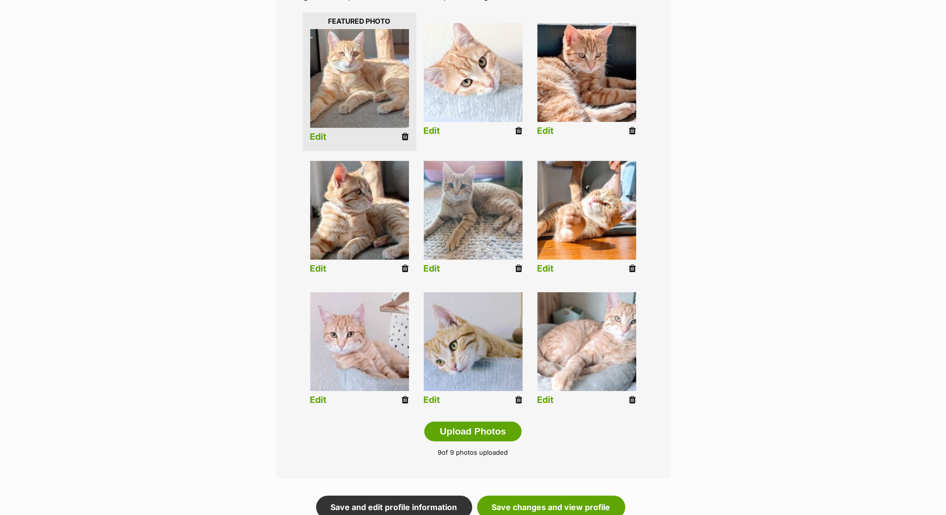
click at [321, 405] on link "Edit" at bounding box center [318, 400] width 17 height 10
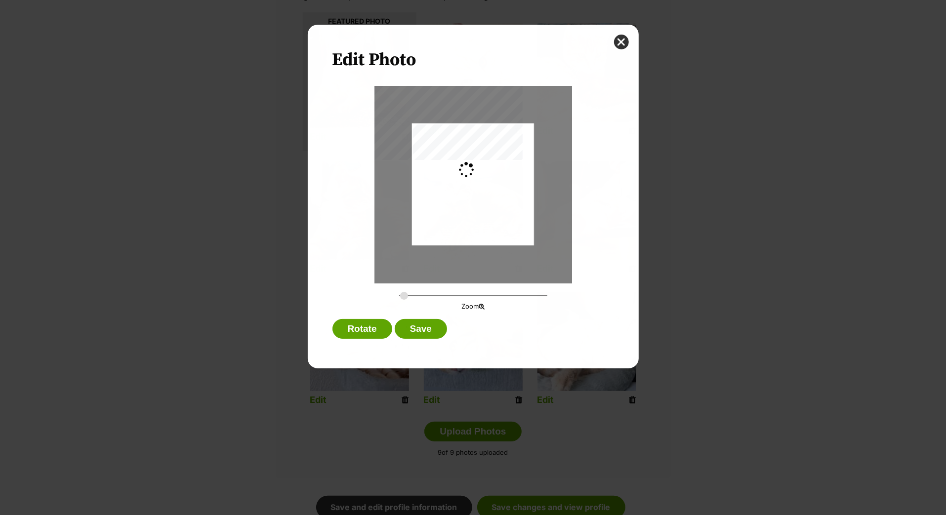
scroll to position [0, 0]
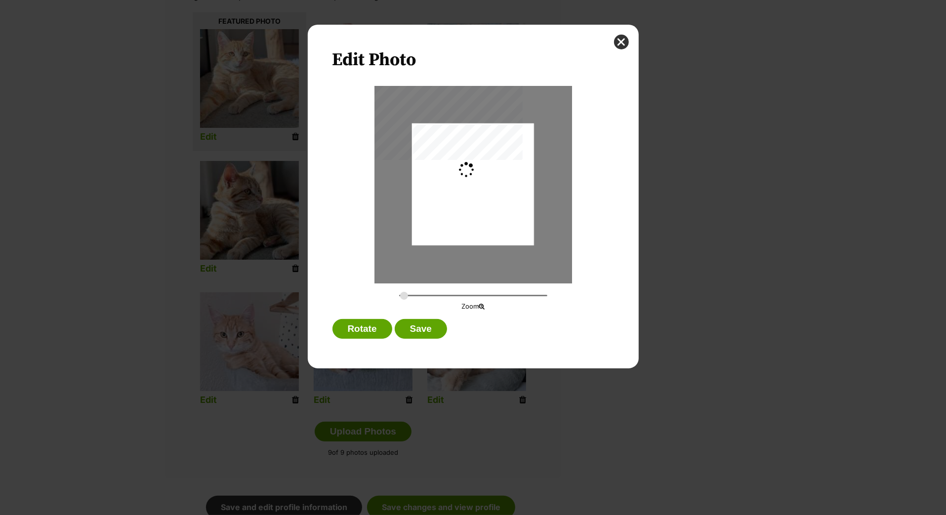
type input "0.3383"
drag, startPoint x: 478, startPoint y: 192, endPoint x: 485, endPoint y: 192, distance: 6.9
click at [485, 192] on div "Dialog Window - Close (Press escape to close)" at bounding box center [475, 184] width 151 height 122
click at [423, 338] on button "Save" at bounding box center [421, 329] width 52 height 20
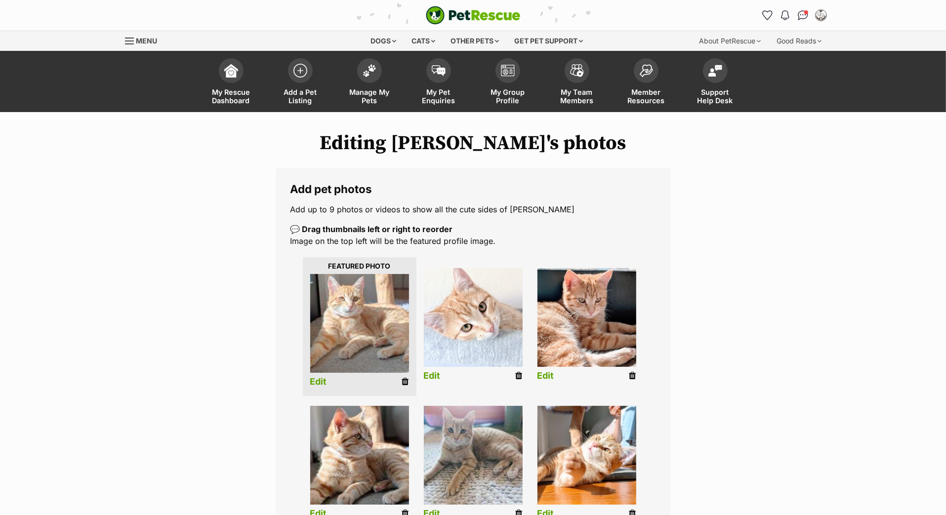
scroll to position [244, 0]
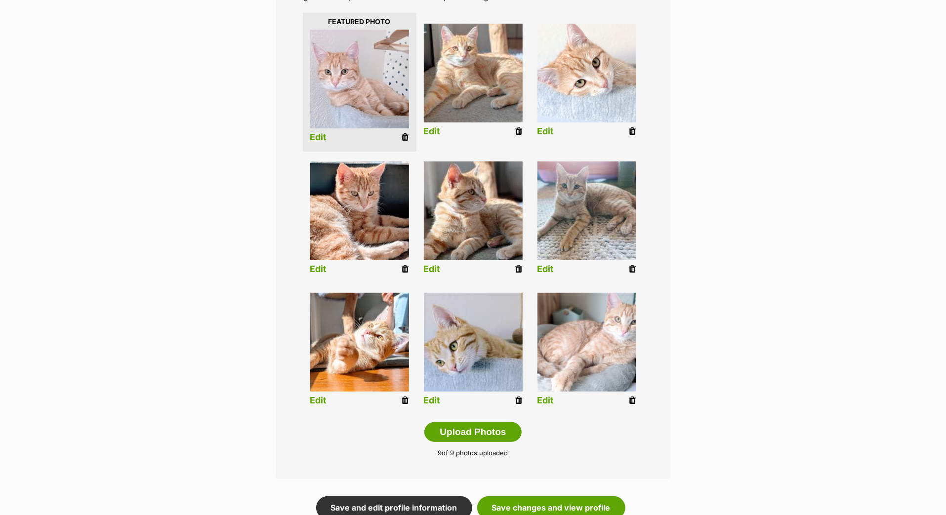
click at [548, 406] on link "Edit" at bounding box center [545, 401] width 17 height 10
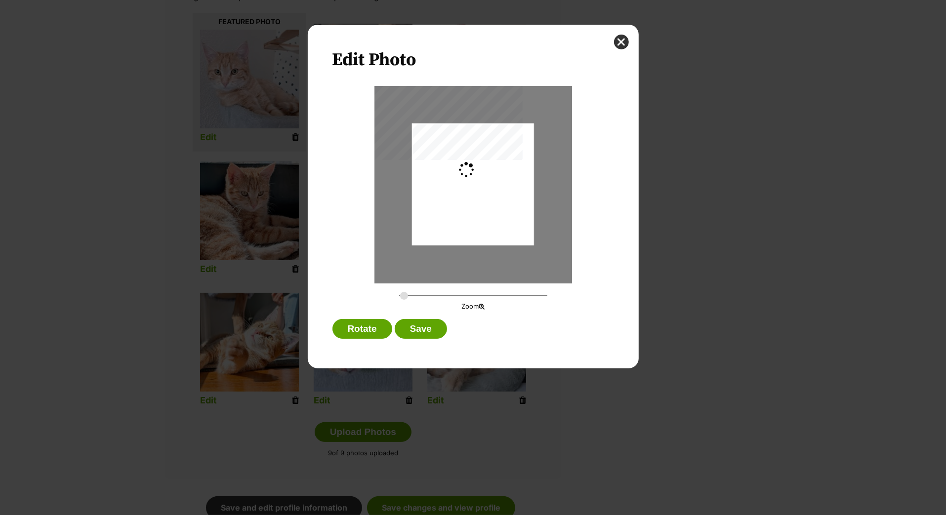
scroll to position [0, 0]
type input "0.3648"
drag, startPoint x: 475, startPoint y: 213, endPoint x: 452, endPoint y: 213, distance: 22.7
click at [453, 213] on div "Dialog Window - Close (Press escape to close)" at bounding box center [453, 184] width 162 height 122
click at [423, 334] on button "Save" at bounding box center [421, 329] width 52 height 20
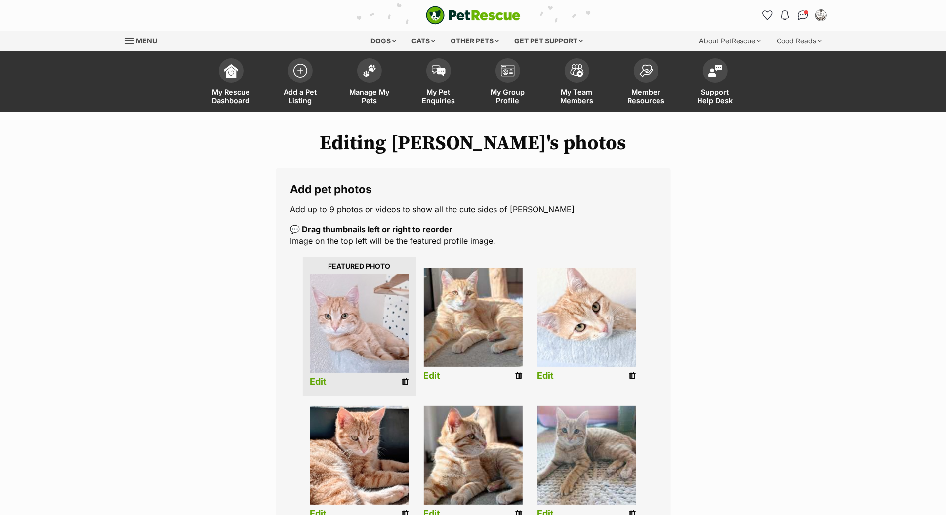
scroll to position [244, 0]
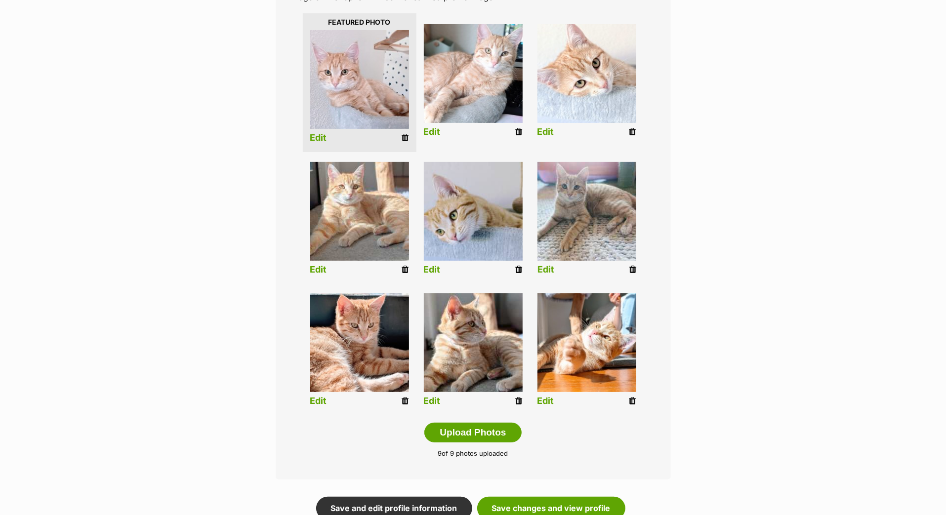
drag, startPoint x: 366, startPoint y: 390, endPoint x: 371, endPoint y: 389, distance: 5.0
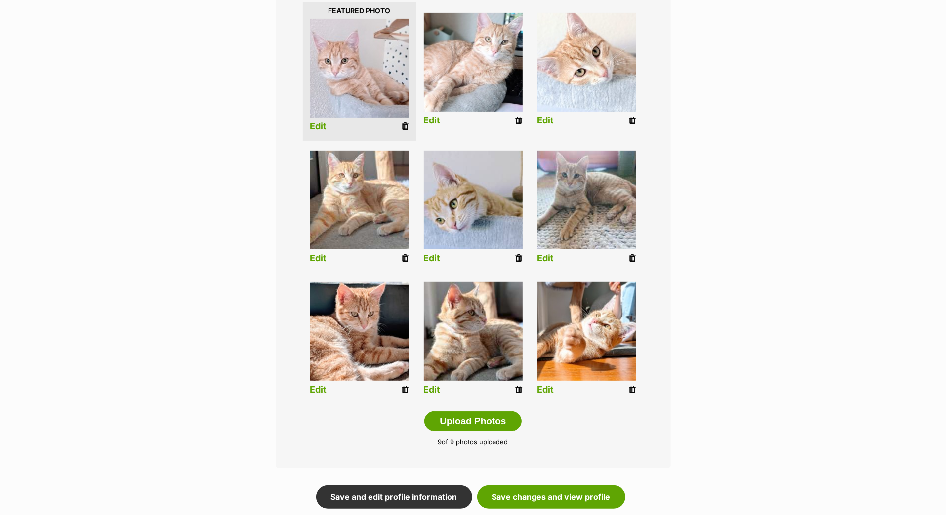
scroll to position [257, 0]
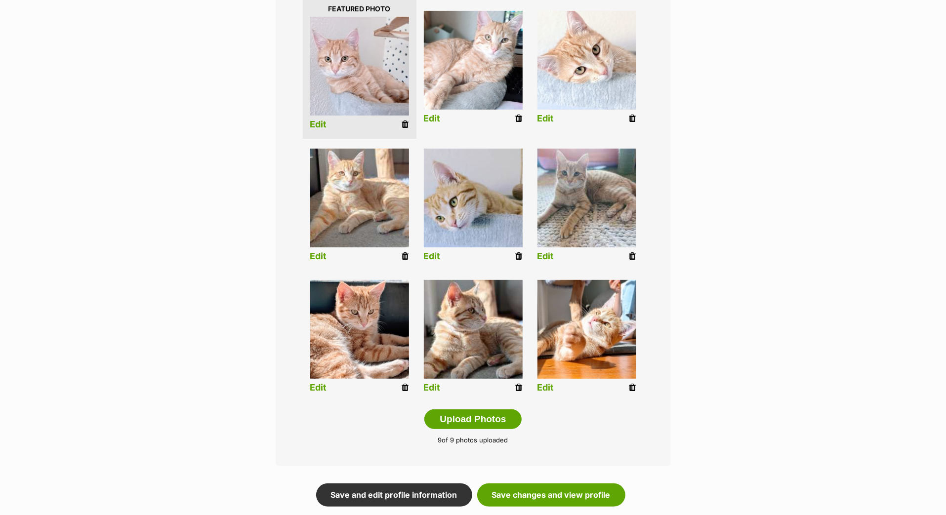
click at [632, 392] on icon at bounding box center [632, 387] width 7 height 9
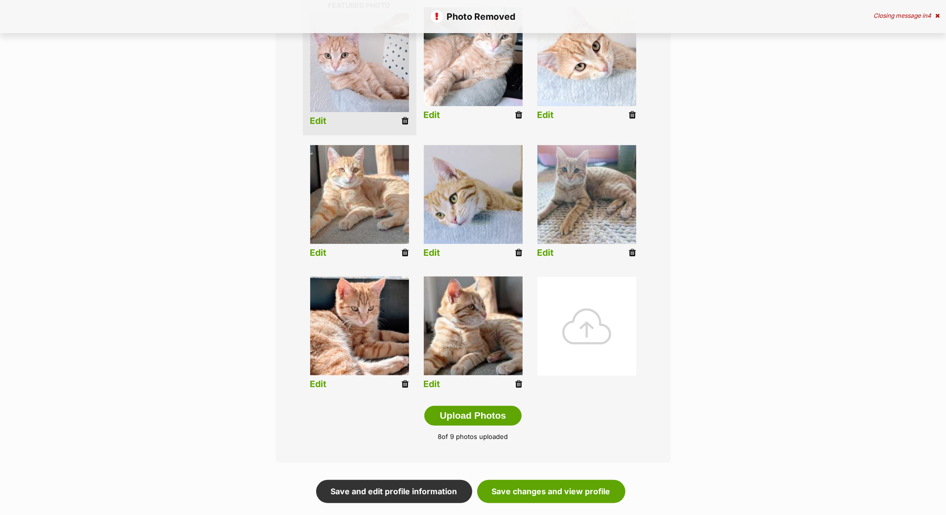
scroll to position [261, 0]
click at [517, 389] on icon at bounding box center [519, 384] width 7 height 9
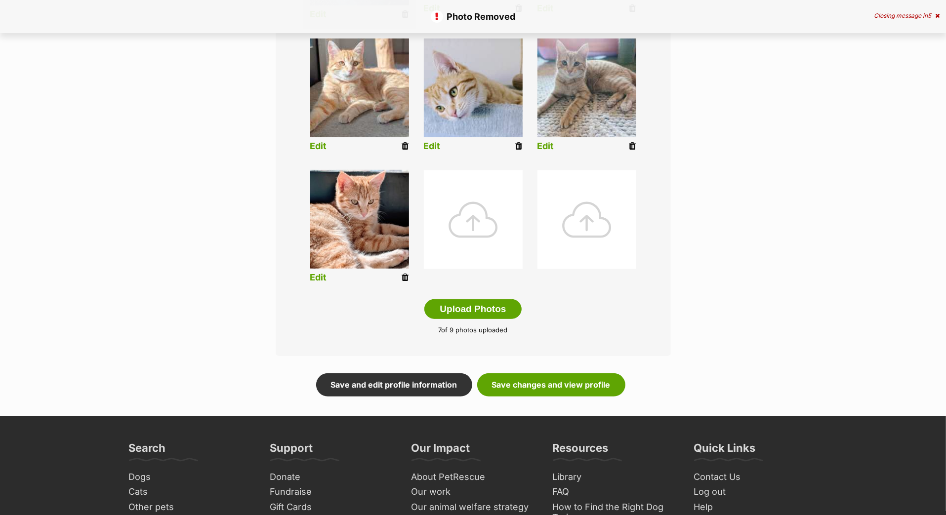
scroll to position [367, 0]
click at [485, 261] on div at bounding box center [473, 219] width 99 height 99
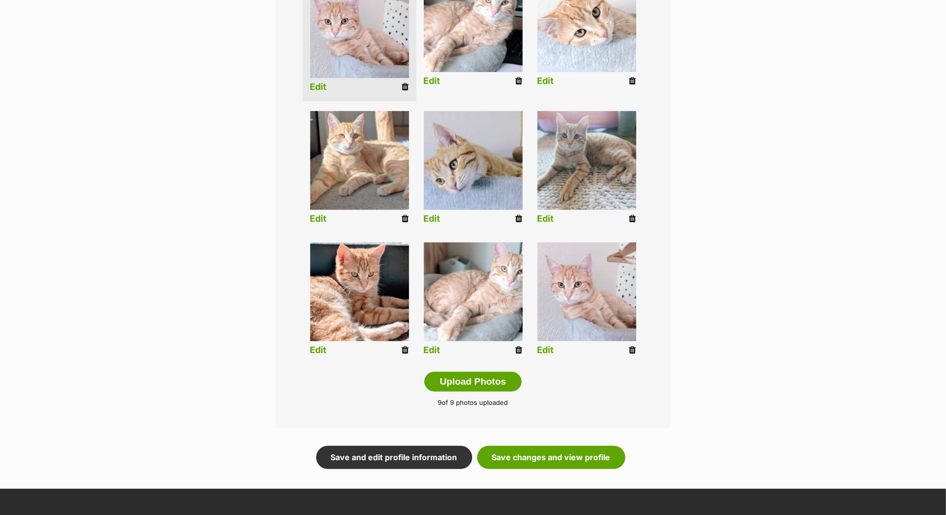
scroll to position [287, 0]
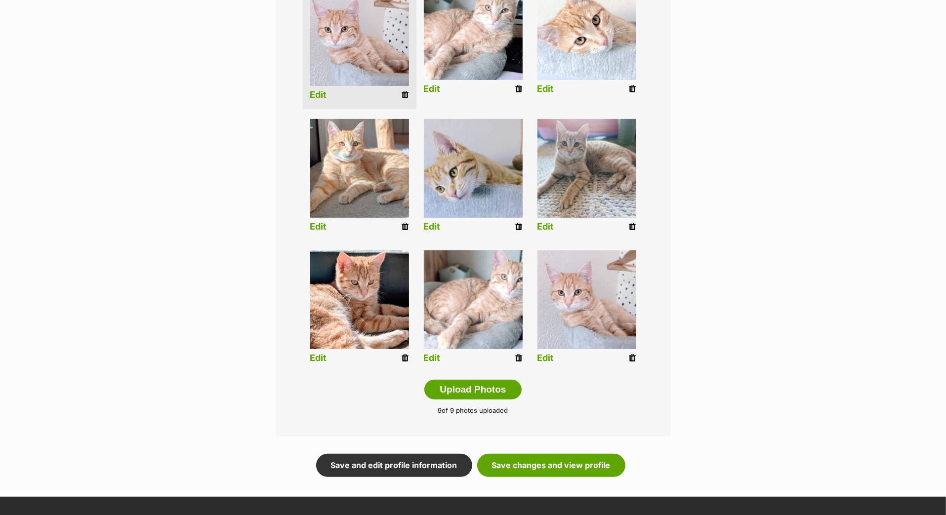
click at [433, 363] on link "Edit" at bounding box center [432, 358] width 17 height 10
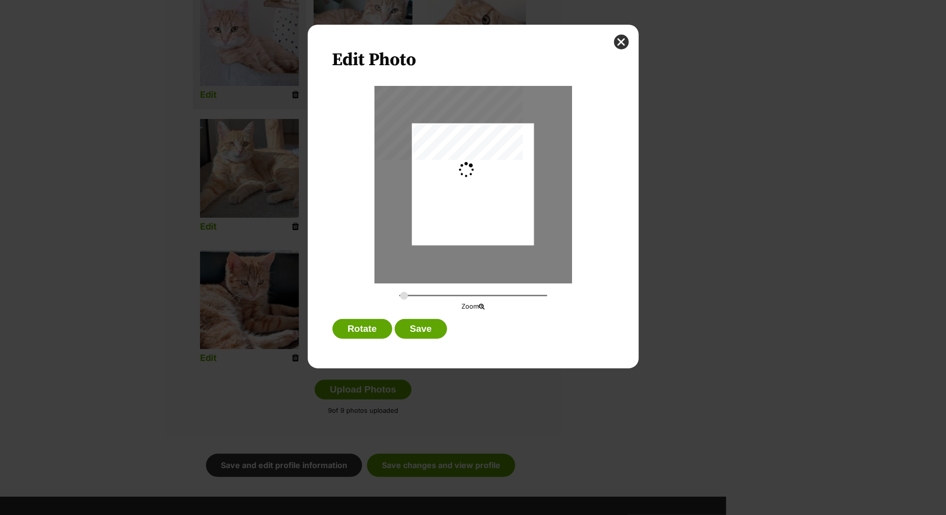
scroll to position [0, 0]
type input "0.3648"
drag, startPoint x: 499, startPoint y: 187, endPoint x: 478, endPoint y: 188, distance: 21.3
click at [478, 188] on div "Dialog Window - Close (Press escape to close)" at bounding box center [453, 184] width 162 height 122
click at [428, 338] on button "Save" at bounding box center [421, 329] width 52 height 20
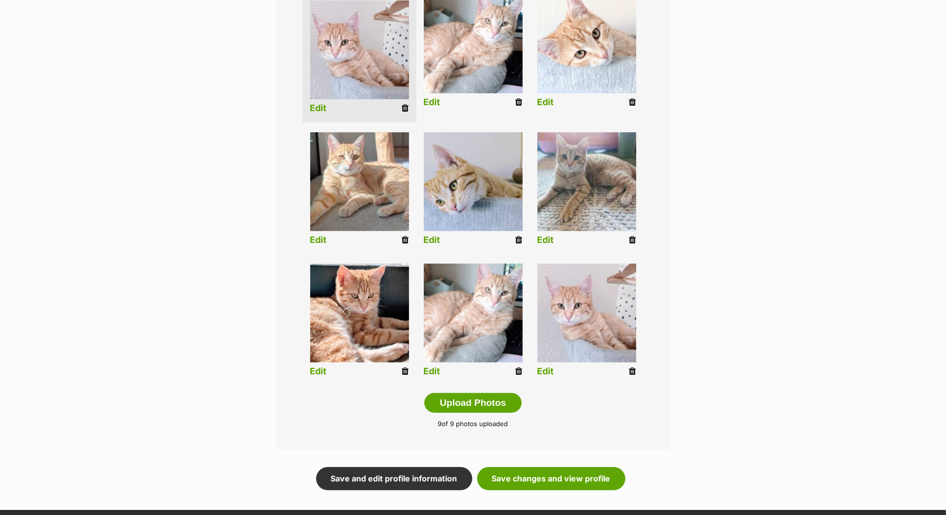
scroll to position [272, 0]
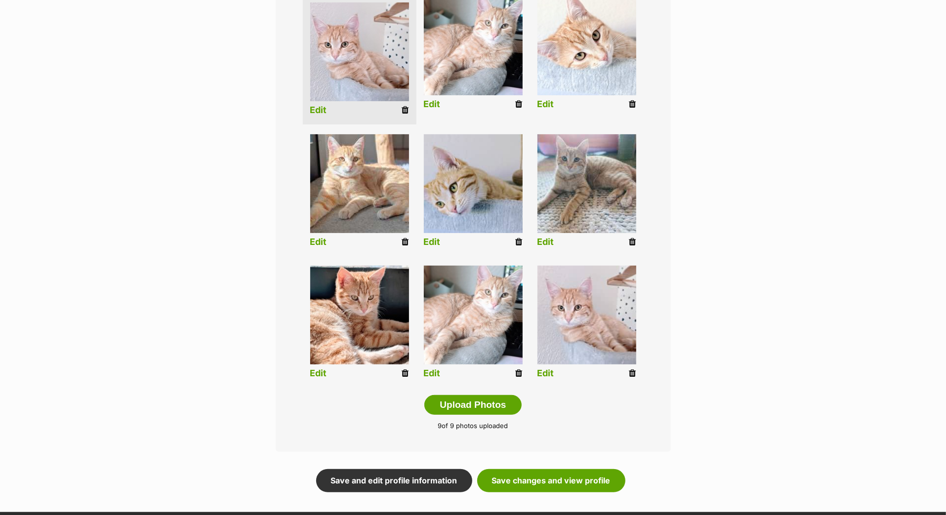
click at [518, 378] on icon at bounding box center [519, 373] width 7 height 9
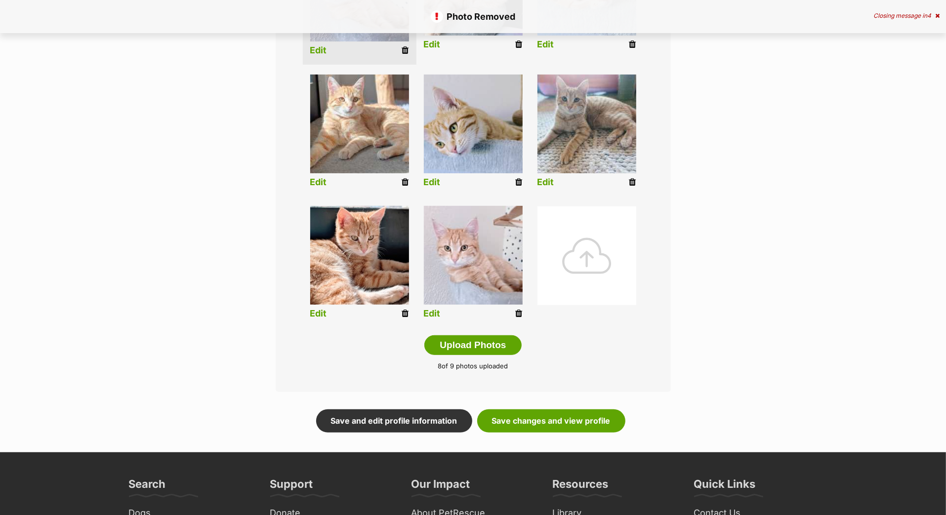
scroll to position [331, 0]
click at [519, 318] on icon at bounding box center [519, 313] width 7 height 9
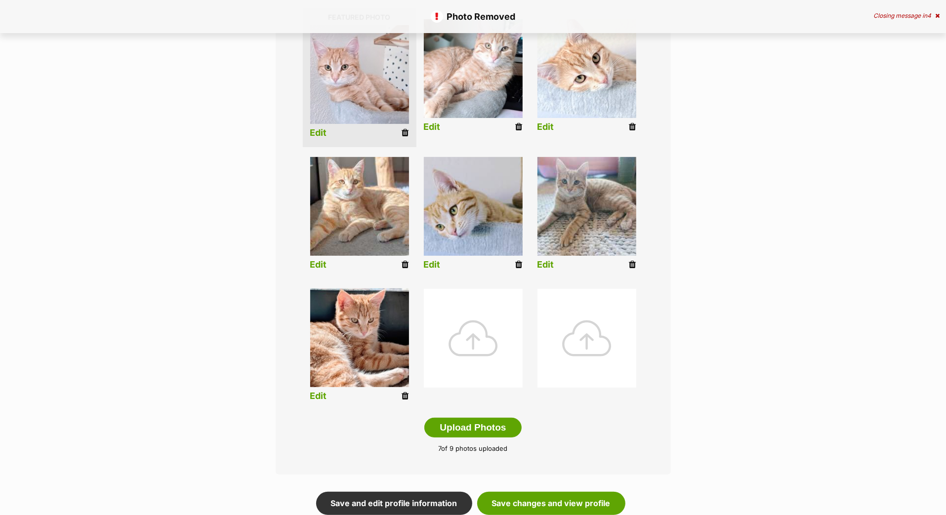
scroll to position [287, 0]
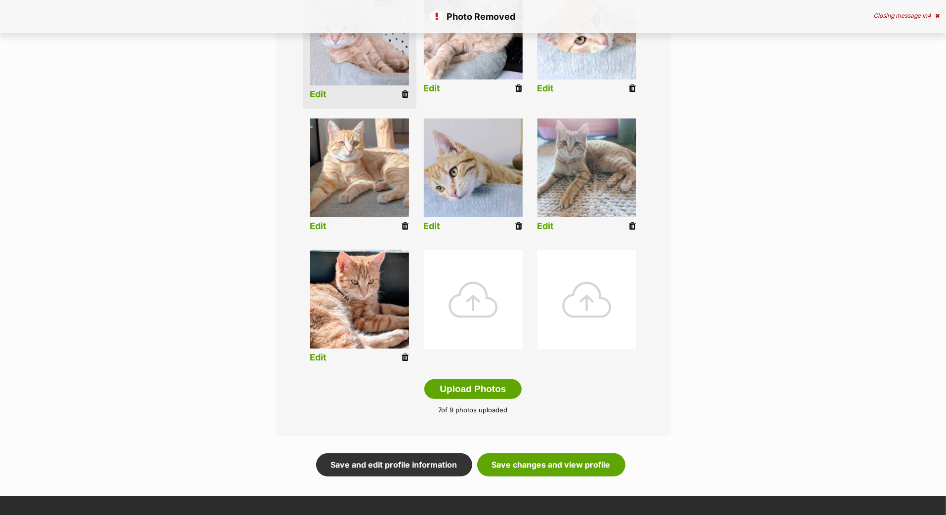
click at [475, 346] on div at bounding box center [473, 299] width 99 height 99
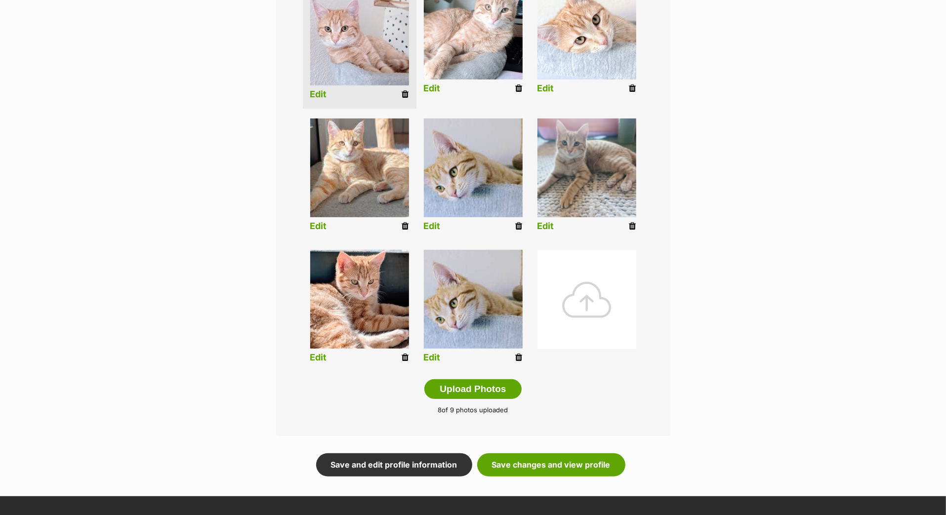
scroll to position [291, 0]
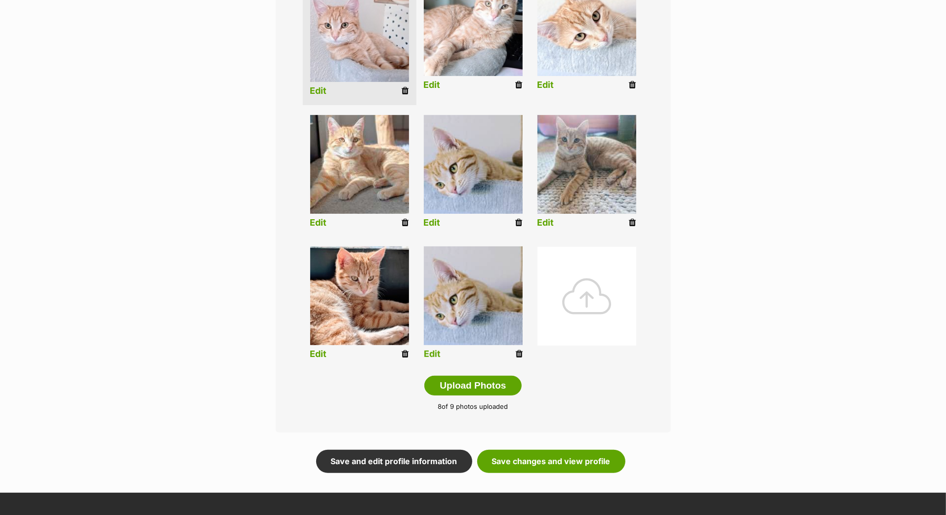
click at [518, 359] on icon at bounding box center [519, 354] width 7 height 9
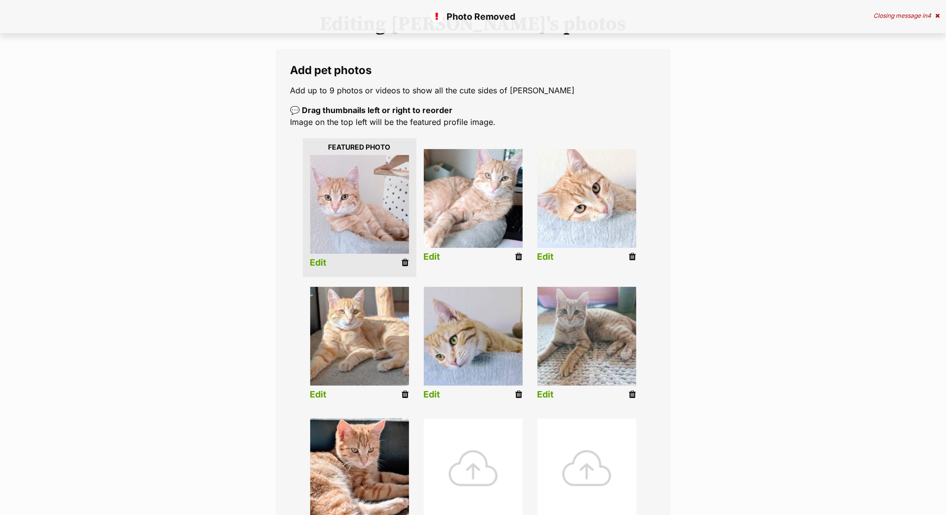
click at [448, 478] on div at bounding box center [473, 468] width 99 height 99
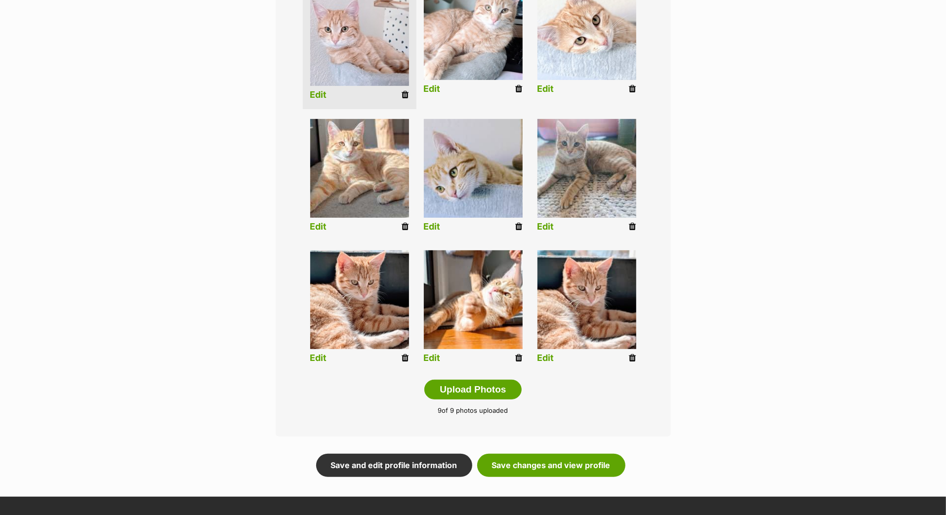
scroll to position [293, 0]
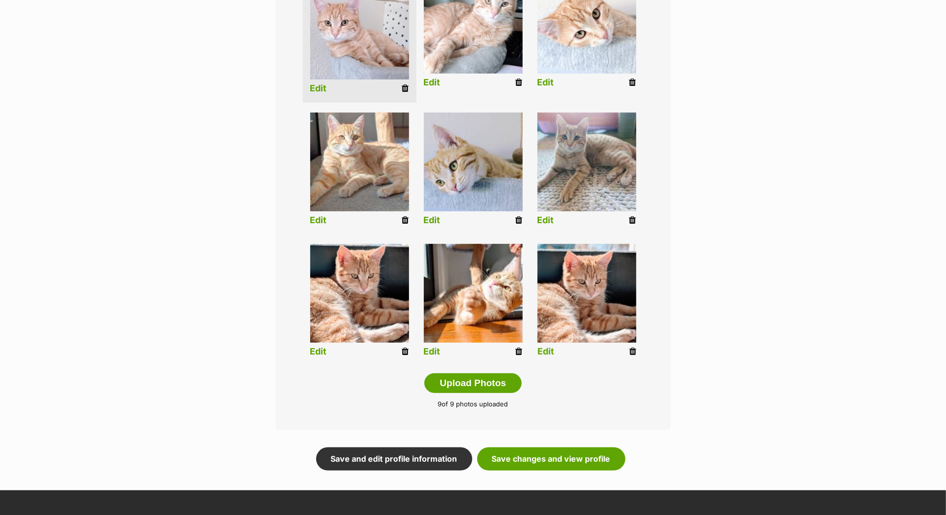
click at [634, 356] on icon at bounding box center [632, 351] width 7 height 9
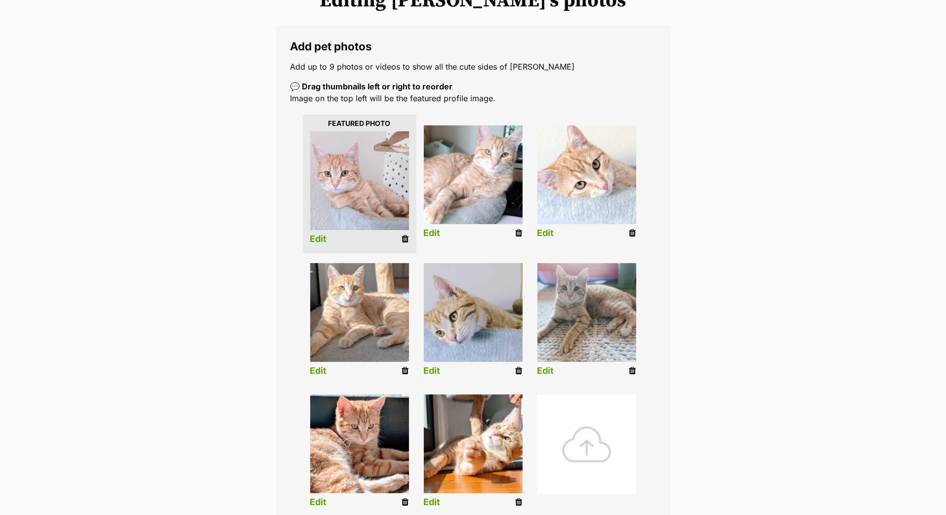
scroll to position [158, 0]
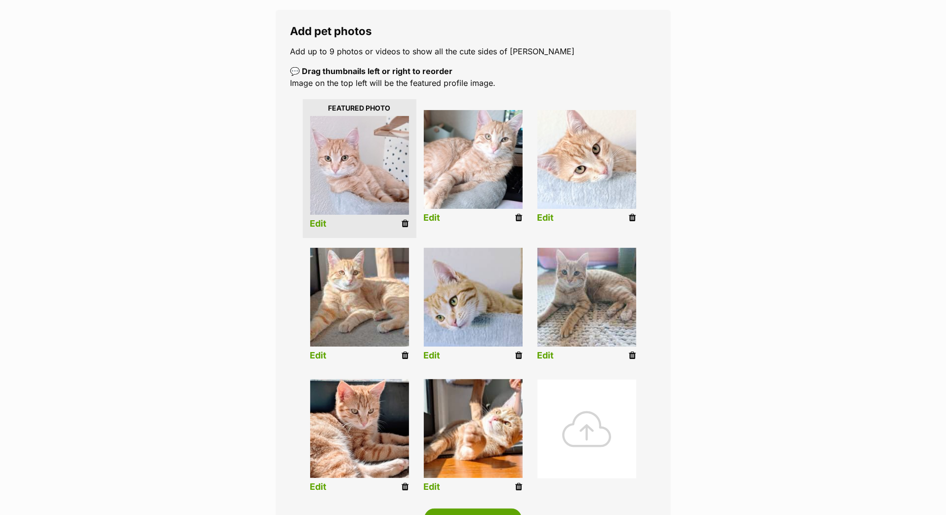
click at [577, 478] on div at bounding box center [586, 429] width 99 height 99
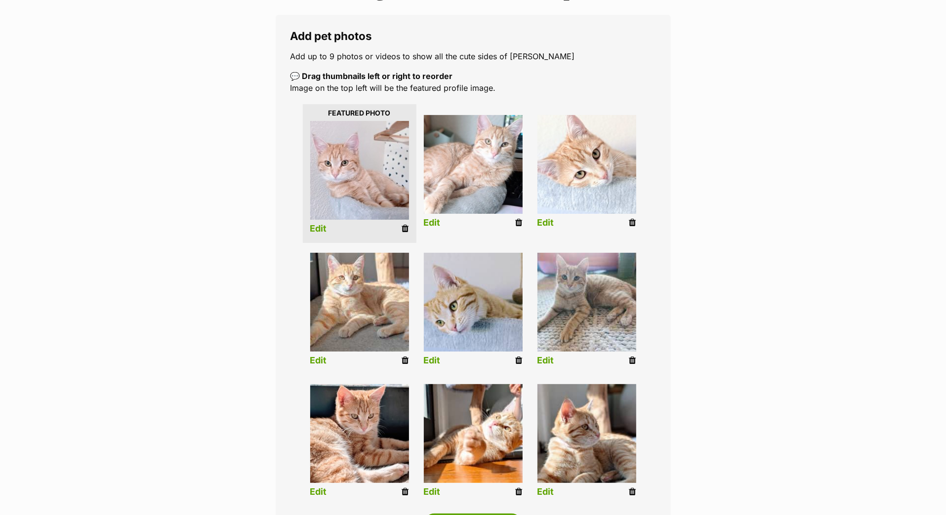
scroll to position [228, 0]
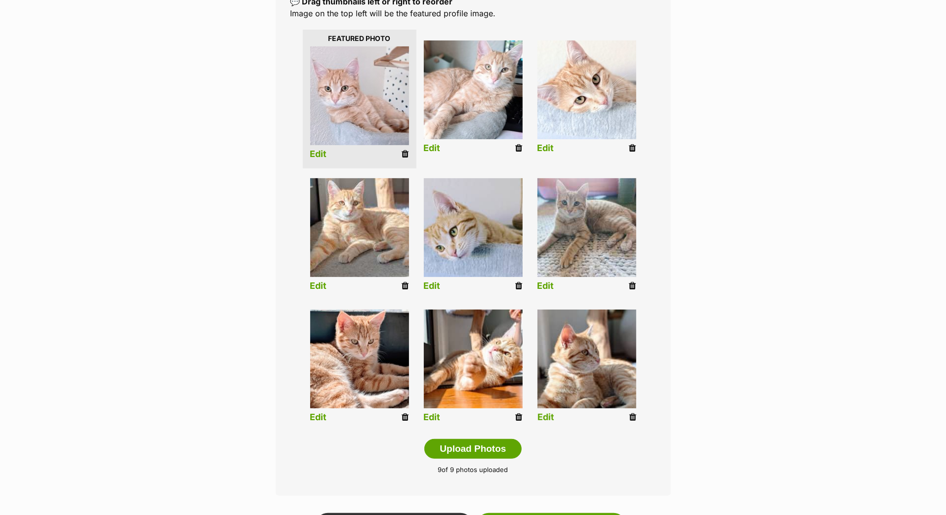
click at [544, 423] on link "Edit" at bounding box center [545, 417] width 17 height 10
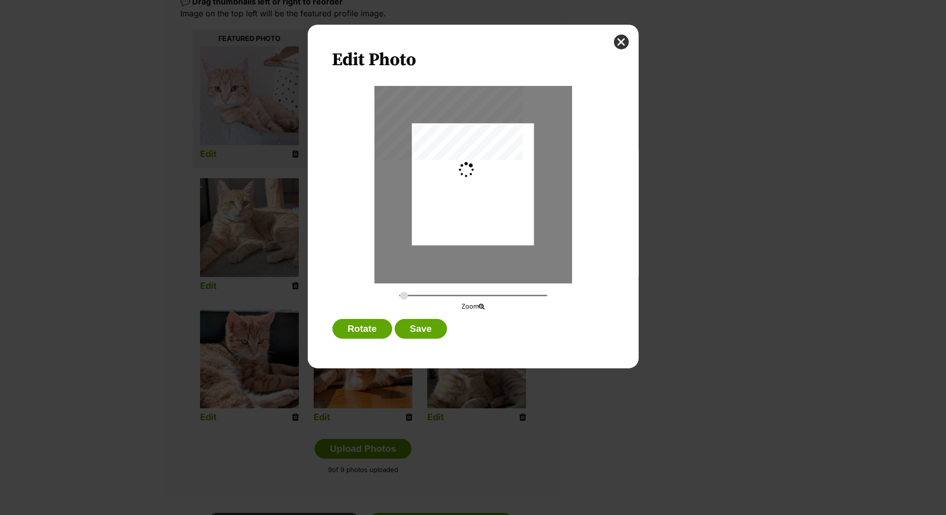
scroll to position [0, 0]
type input "0.2744"
drag, startPoint x: 468, startPoint y: 189, endPoint x: 468, endPoint y: 203, distance: 14.3
click at [468, 203] on div "Dialog Window - Close (Press escape to close)" at bounding box center [473, 199] width 122 height 173
click at [424, 335] on button "Save" at bounding box center [421, 329] width 52 height 20
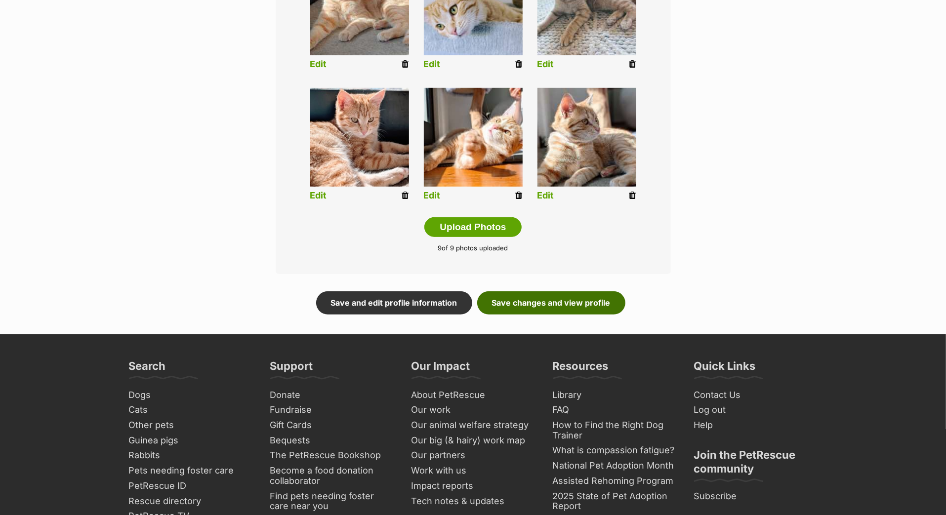
scroll to position [455, 0]
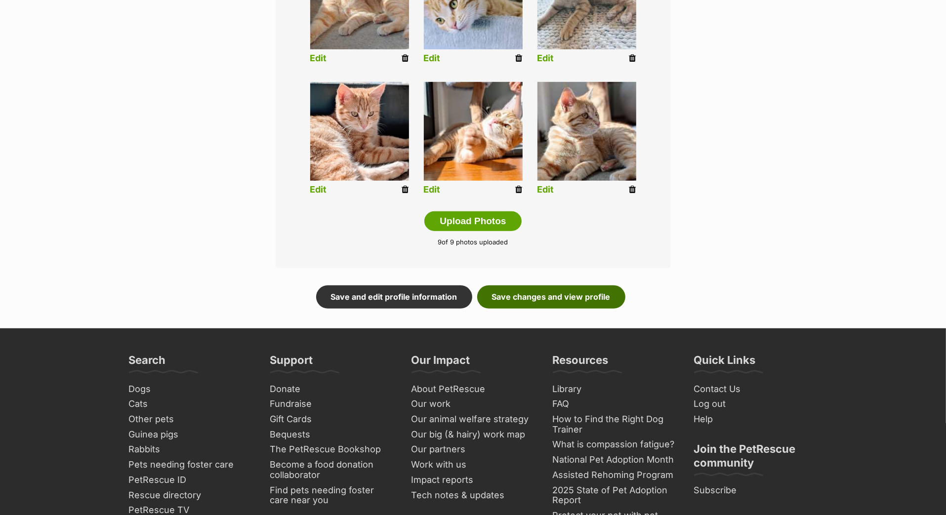
click at [592, 308] on link "Save changes and view profile" at bounding box center [551, 296] width 148 height 23
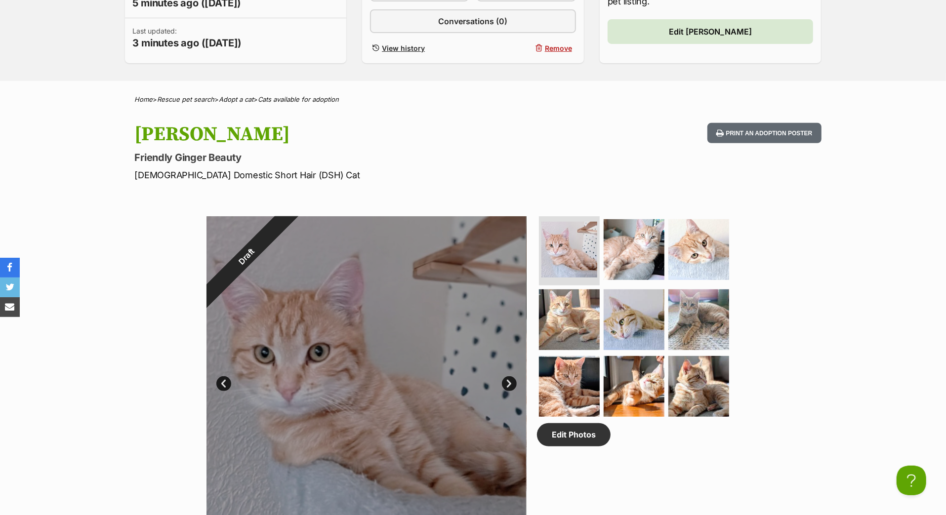
click at [725, 38] on span "Edit [PERSON_NAME]" at bounding box center [710, 32] width 83 height 12
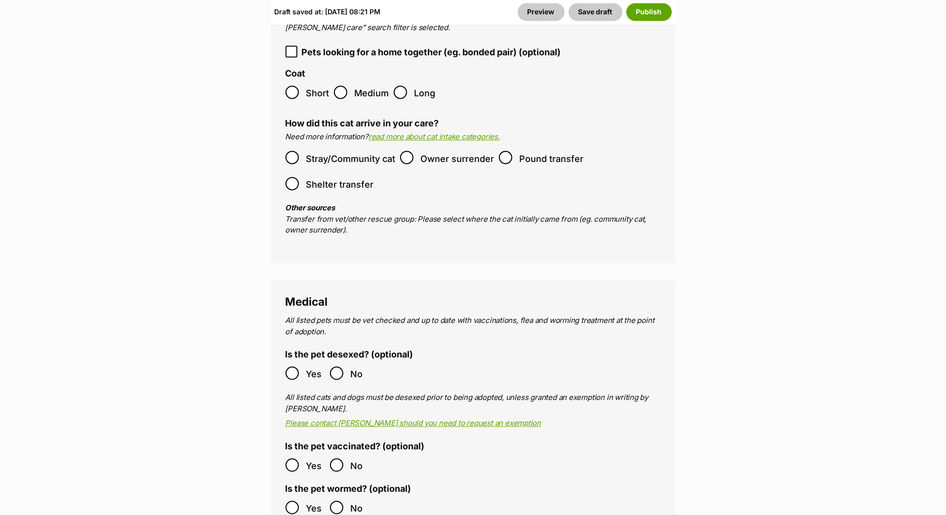
scroll to position [1862, 0]
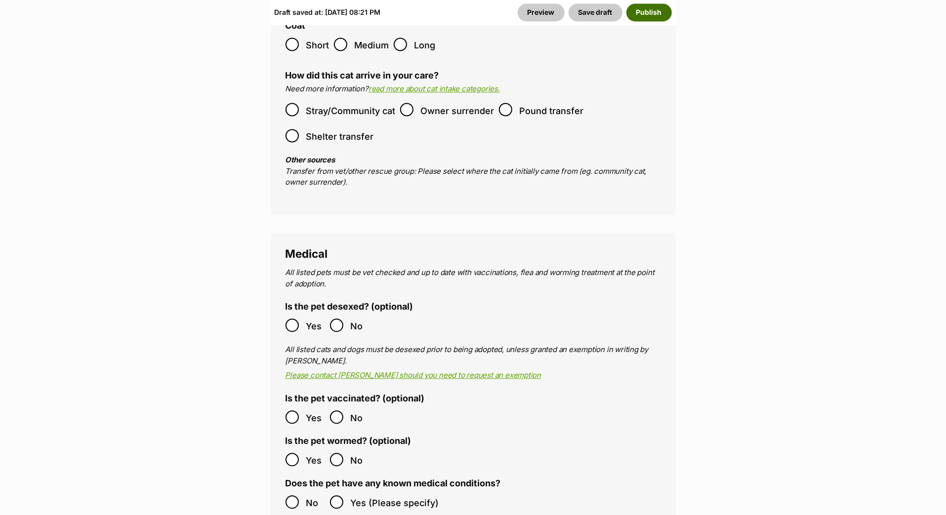
click at [651, 15] on button "Publish" at bounding box center [648, 12] width 45 height 18
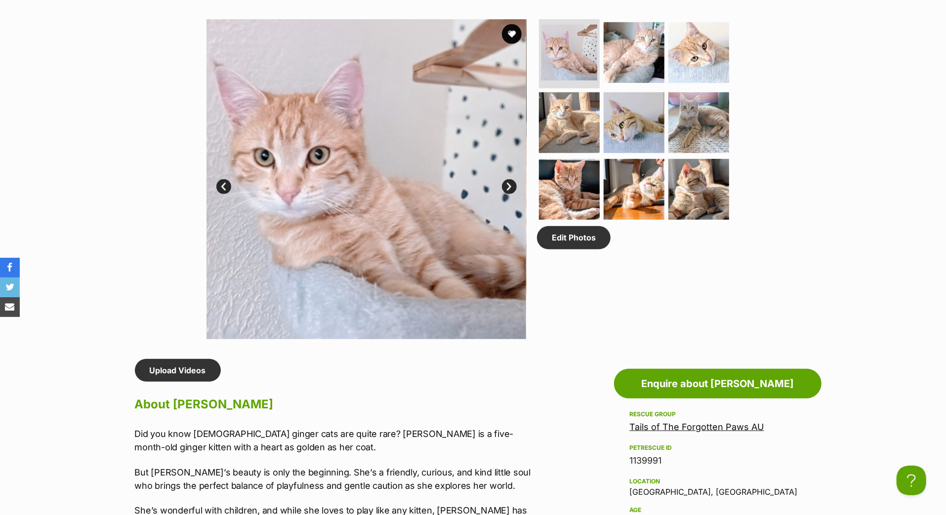
click at [508, 194] on link "Next" at bounding box center [509, 186] width 15 height 15
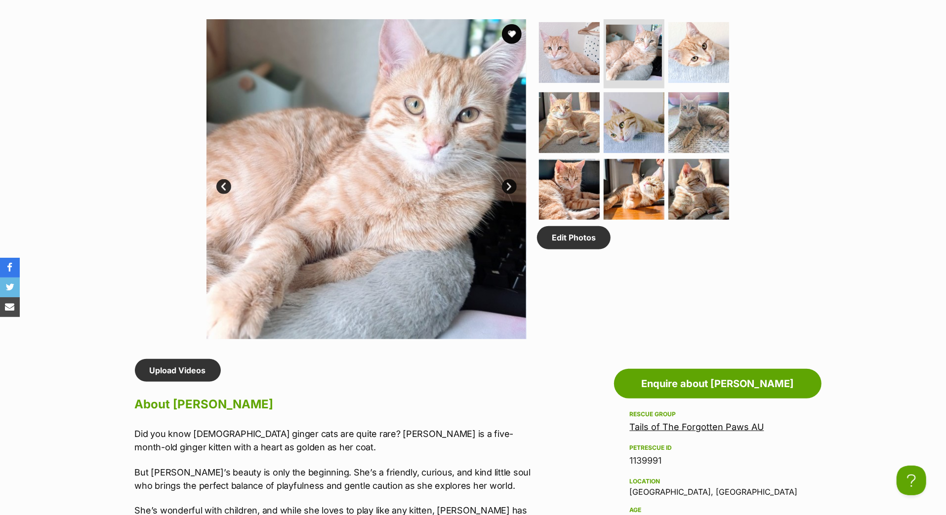
click at [508, 194] on link "Next" at bounding box center [509, 186] width 15 height 15
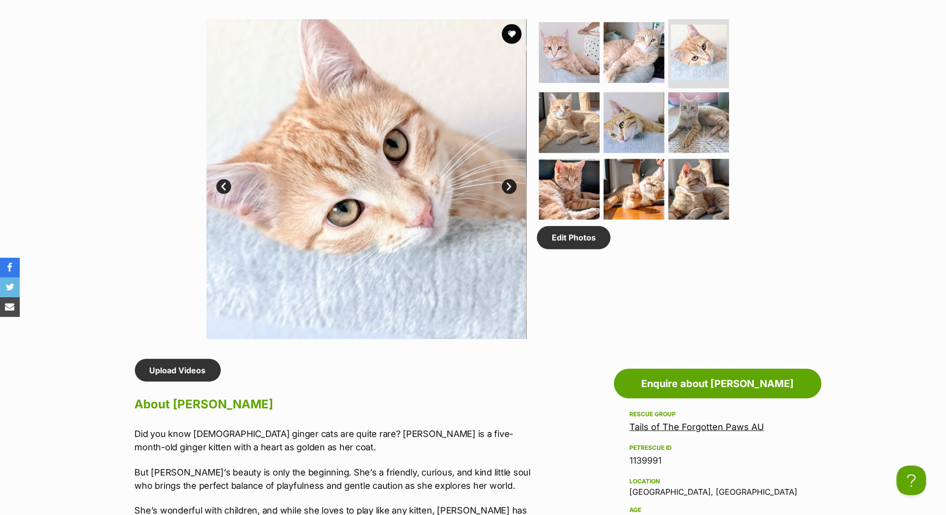
click at [511, 194] on link "Next" at bounding box center [509, 186] width 15 height 15
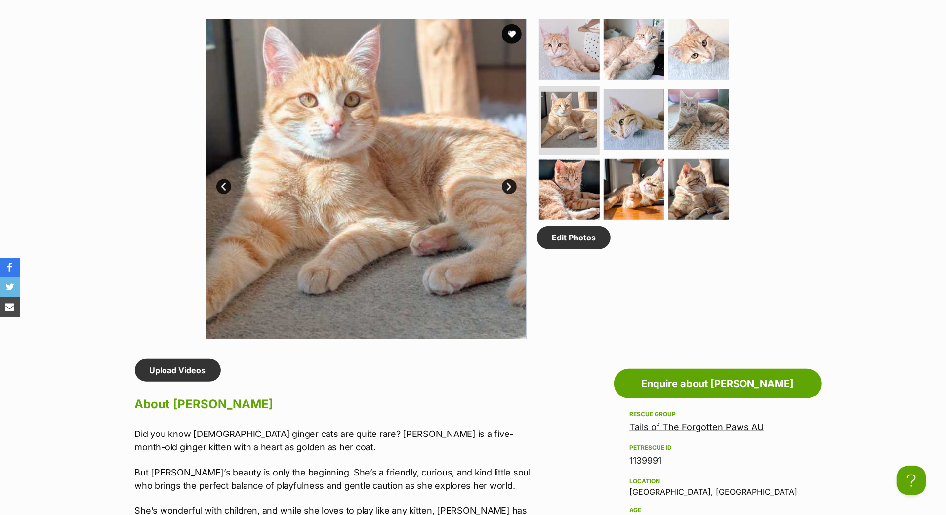
click at [511, 194] on link "Next" at bounding box center [509, 186] width 15 height 15
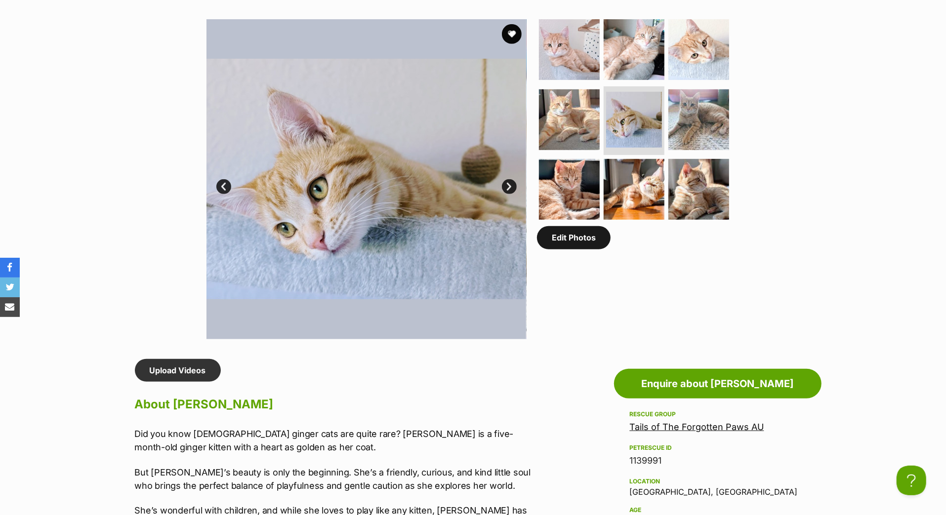
click at [565, 249] on link "Edit Photos" at bounding box center [574, 237] width 74 height 23
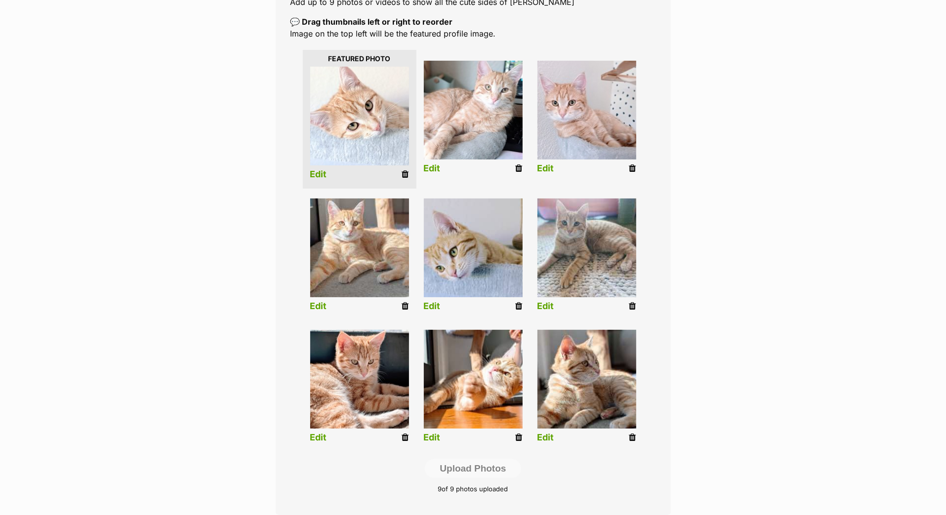
scroll to position [386, 0]
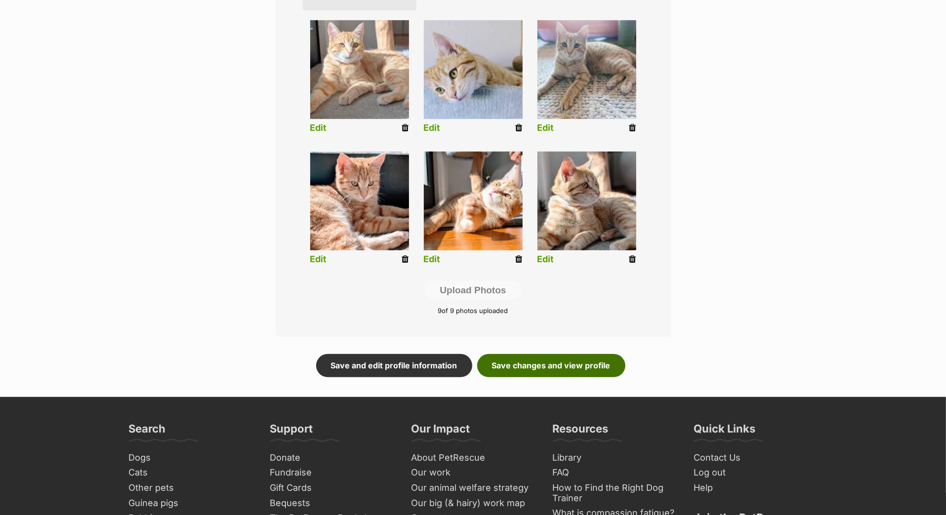
click at [557, 377] on link "Save changes and view profile" at bounding box center [551, 365] width 148 height 23
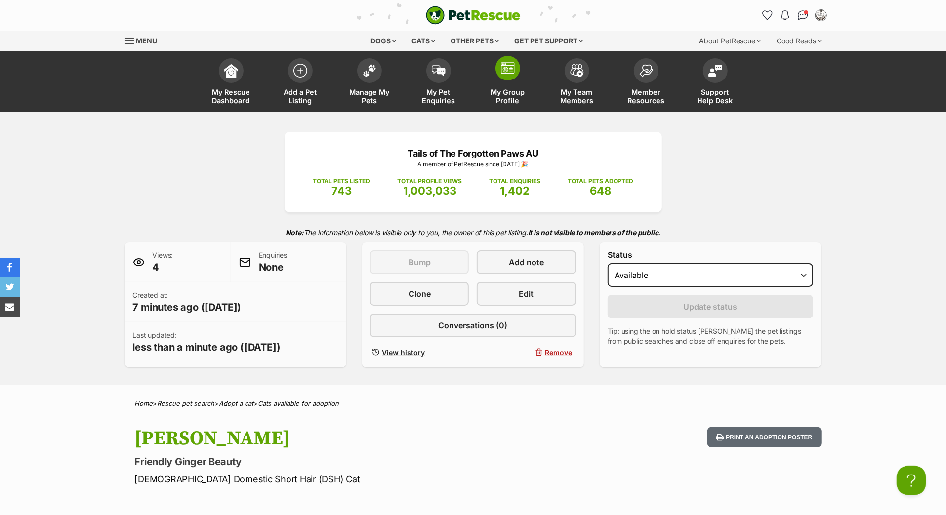
click at [506, 74] on img at bounding box center [508, 68] width 14 height 12
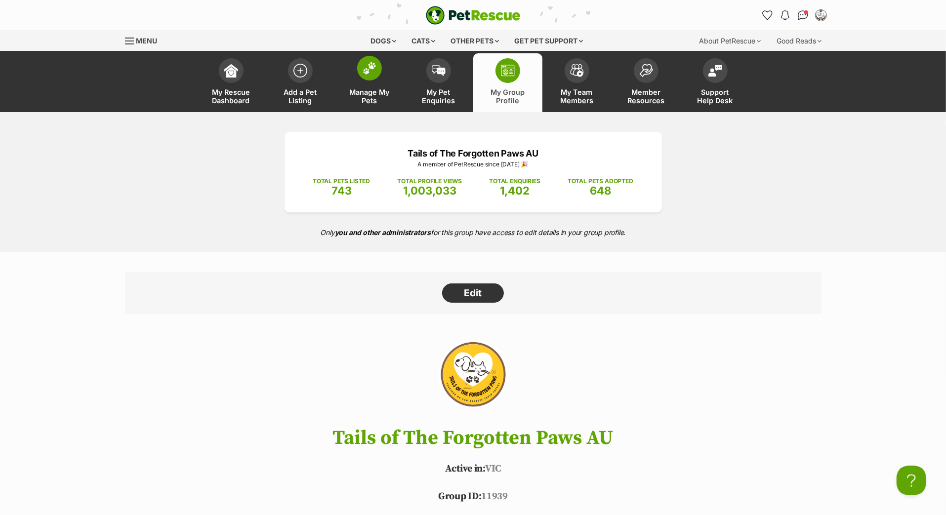
click at [371, 94] on link "Manage My Pets" at bounding box center [369, 82] width 69 height 59
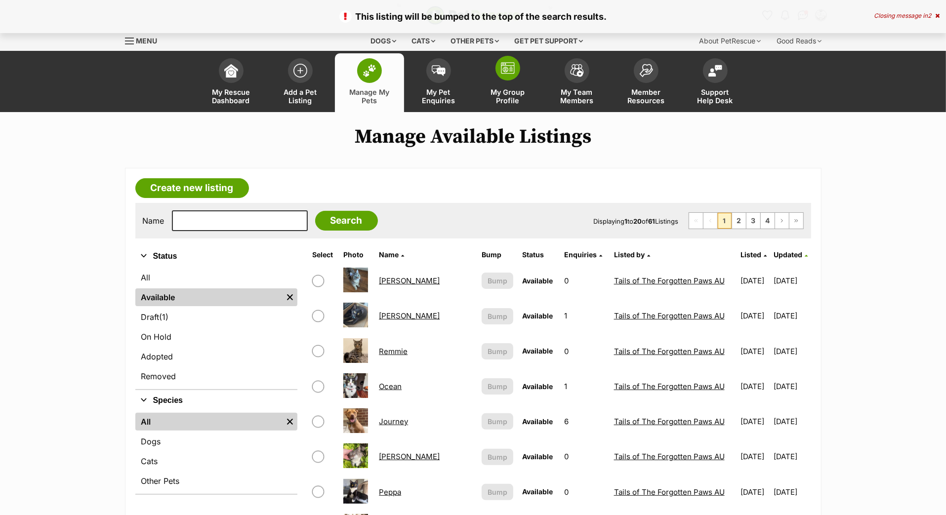
click at [513, 98] on link "My Group Profile" at bounding box center [507, 82] width 69 height 59
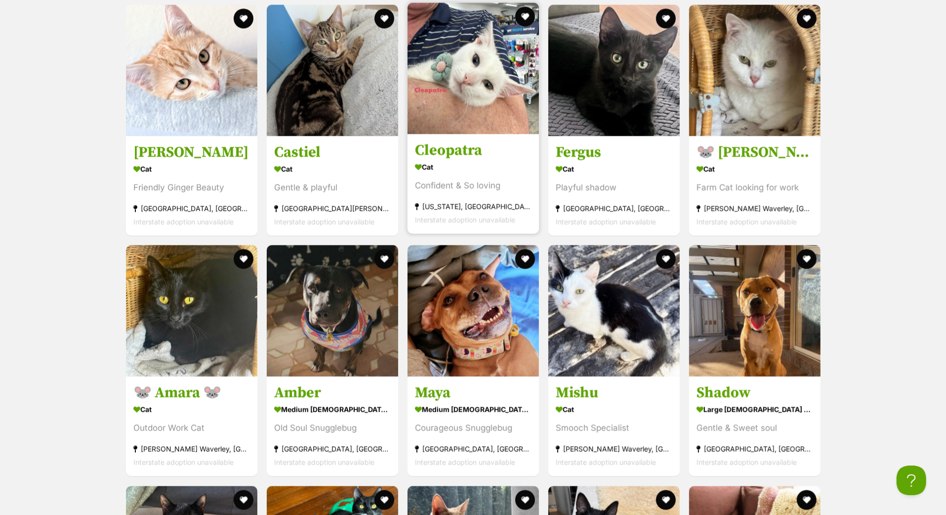
scroll to position [1396, 0]
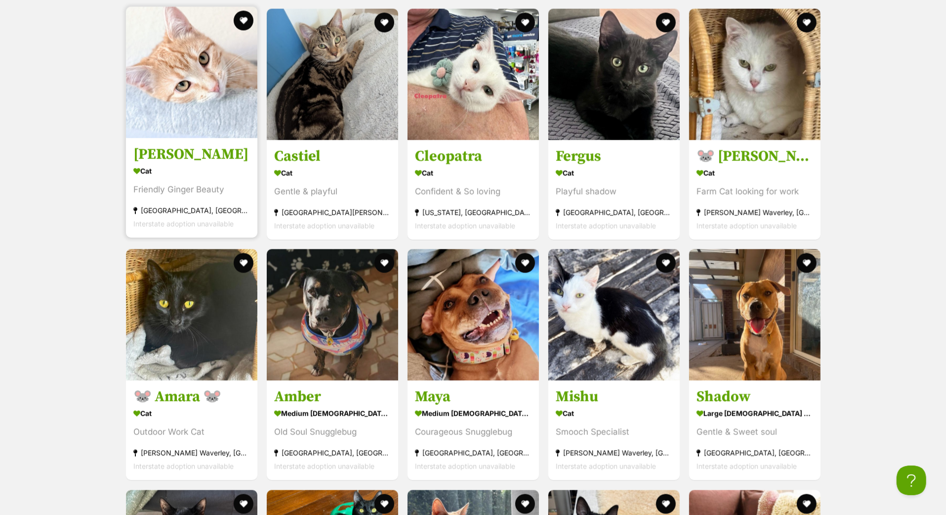
click at [168, 164] on h3 "Ellen" at bounding box center [191, 154] width 117 height 19
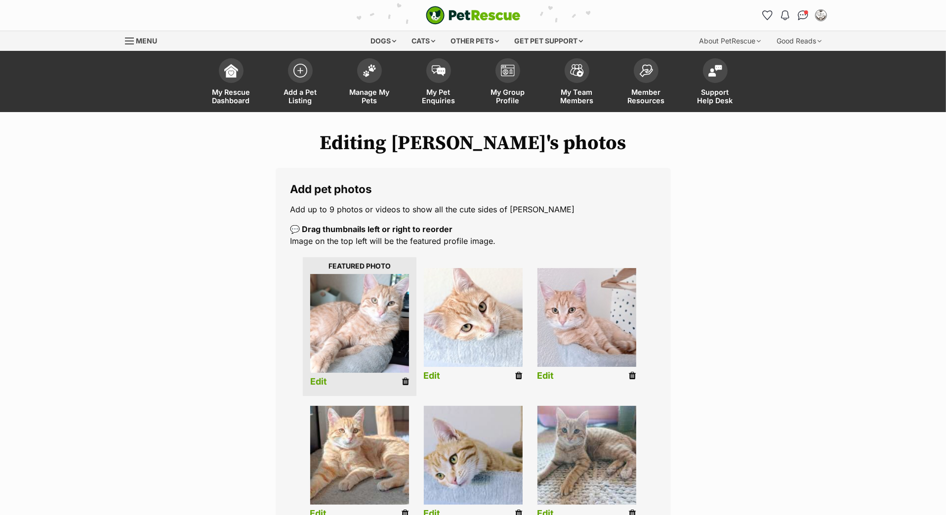
drag, startPoint x: 462, startPoint y: 364, endPoint x: 457, endPoint y: 364, distance: 5.4
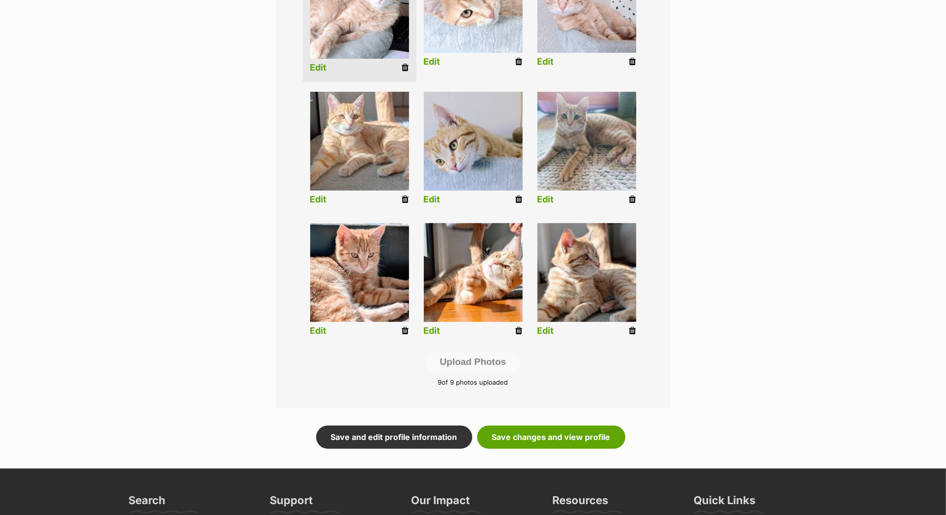
scroll to position [358, 0]
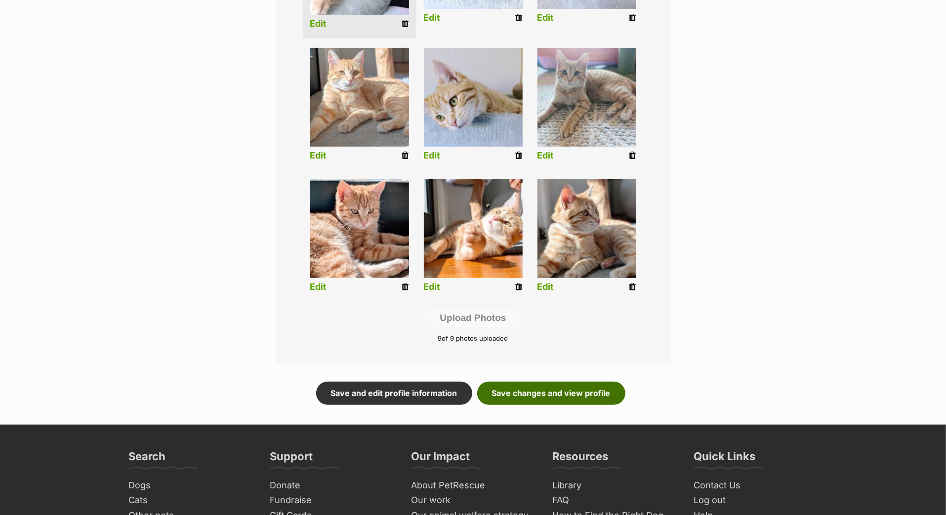
click at [574, 404] on link "Save changes and view profile" at bounding box center [551, 393] width 148 height 23
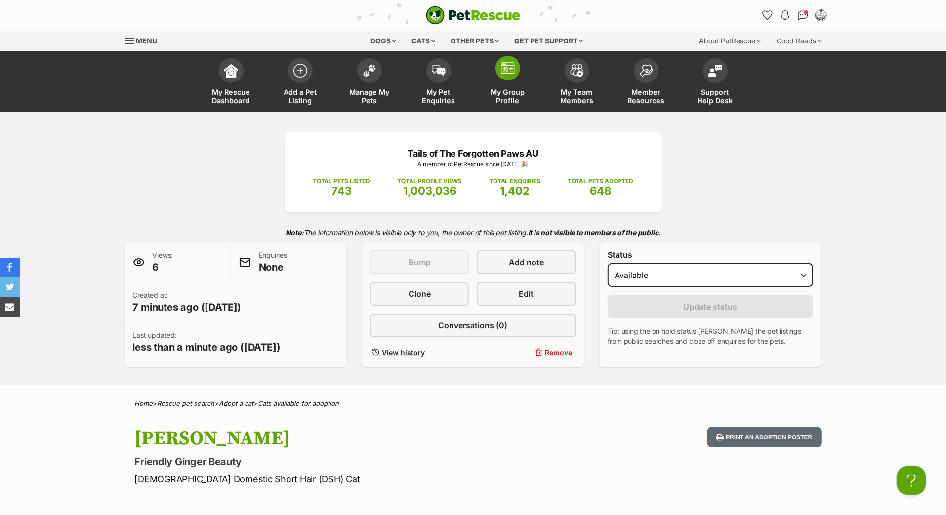
click at [513, 74] on img at bounding box center [508, 68] width 14 height 12
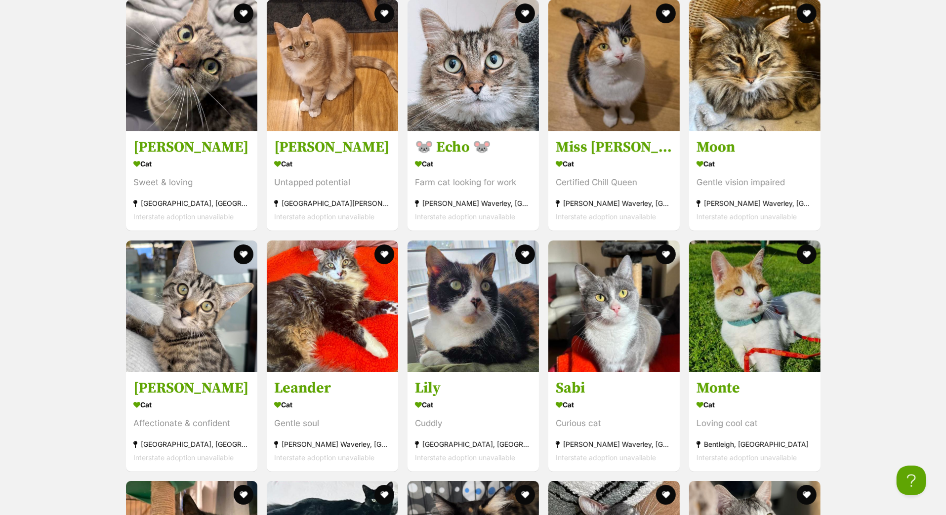
scroll to position [2850, 0]
